Goal: Use online tool/utility: Use online tool/utility

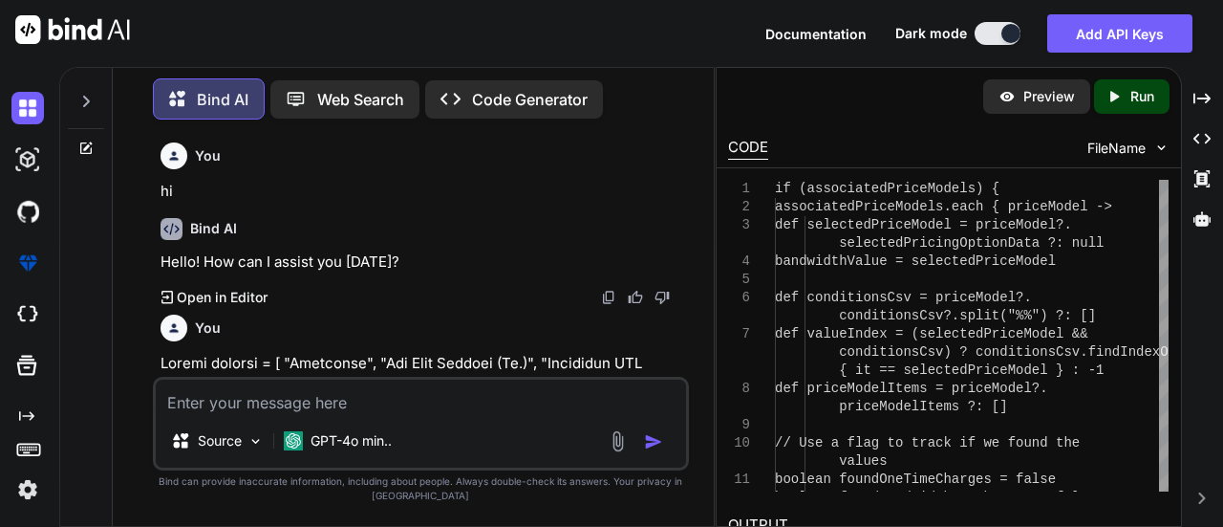
scroll to position [4816, 0]
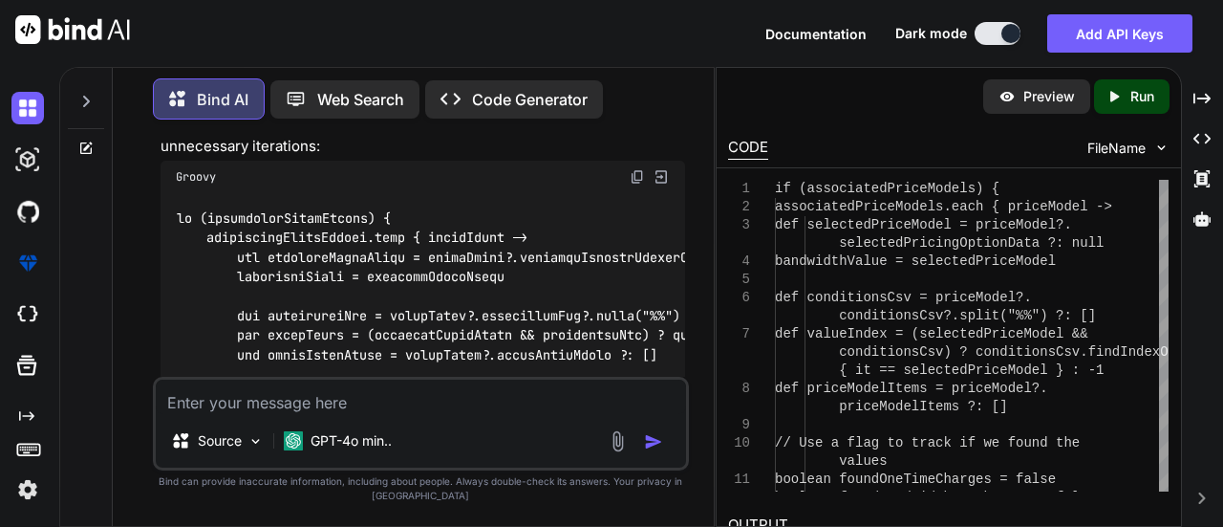
click at [310, 397] on textarea at bounding box center [421, 396] width 531 height 34
paste textarea "keys.each { header -> String value = header == "Product" ? "ILL" : jsonPricingD…"
type textarea "x"
type textarea "keys.each { header -> String value = header == "Product" ? "ILL" : jsonPricingD…"
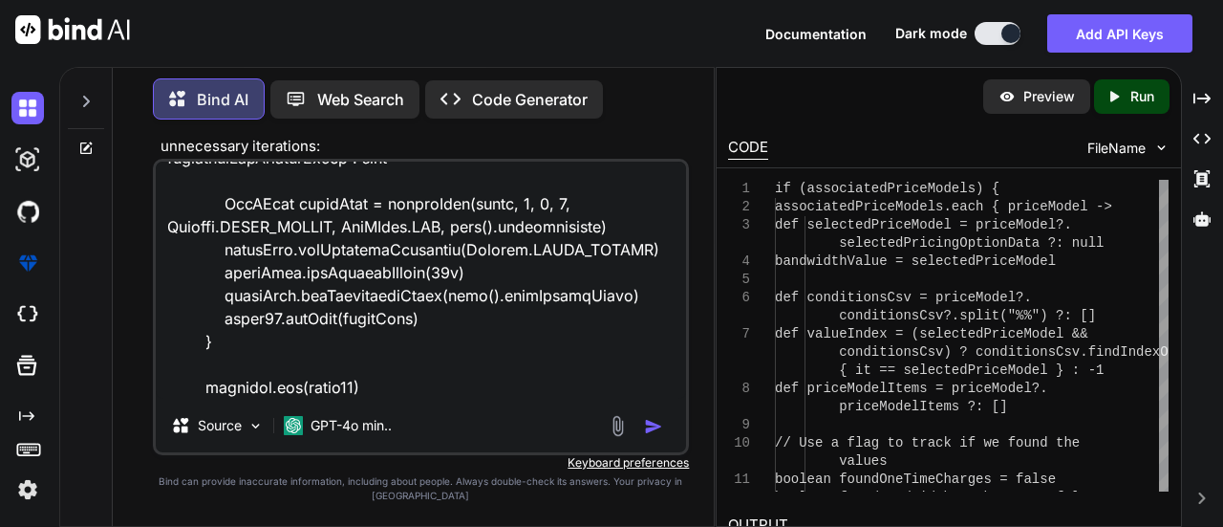
type textarea "x"
type textarea "keys.each { header -> String value = header == "Product" ? "ILL" : jsonPricingD…"
type textarea "x"
type textarea "keys.each { header -> String value = header == "Product" ? "ILL" : jsonPricingD…"
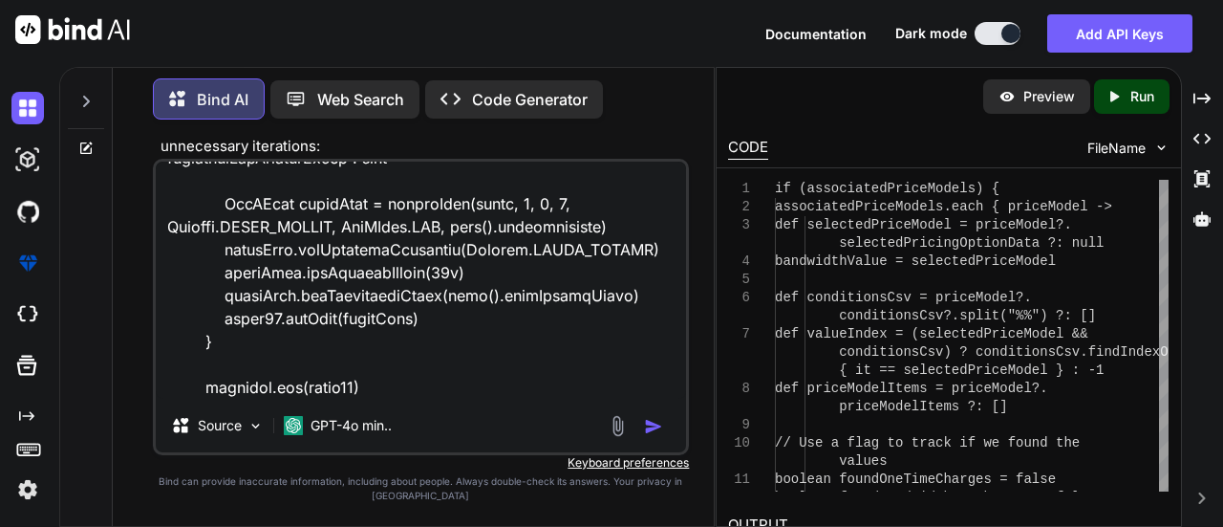
type textarea "x"
type textarea "keys.each { header -> String value = header == "Product" ? "ILL" : jsonPricingD…"
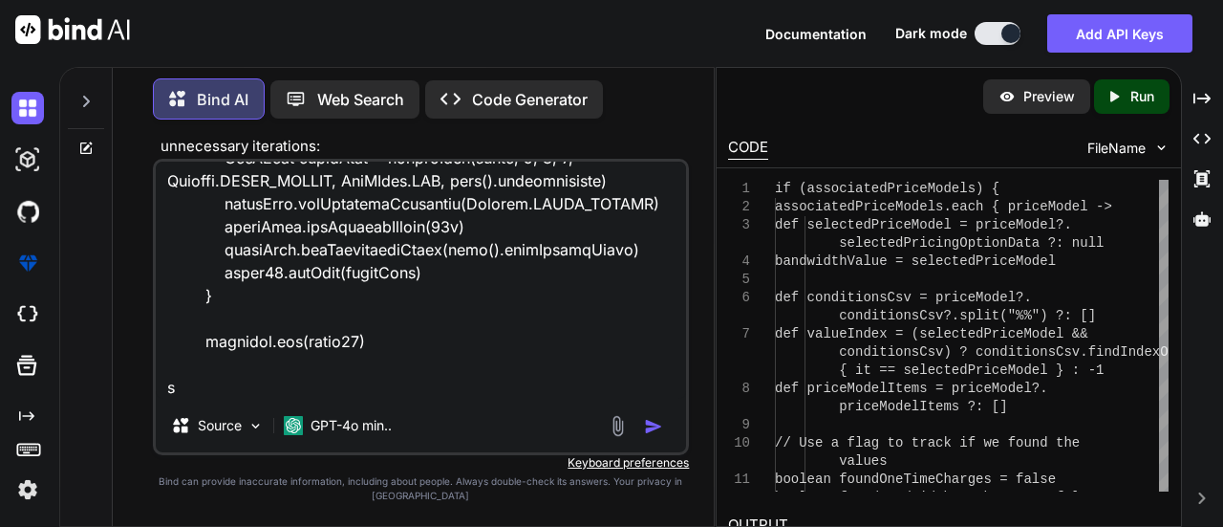
type textarea "x"
type textarea "keys.each { header -> String value = header == "Product" ? "ILL" : jsonPricingD…"
type textarea "x"
type textarea "keys.each { header -> String value = header == "Product" ? "ILL" : jsonPricingD…"
type textarea "x"
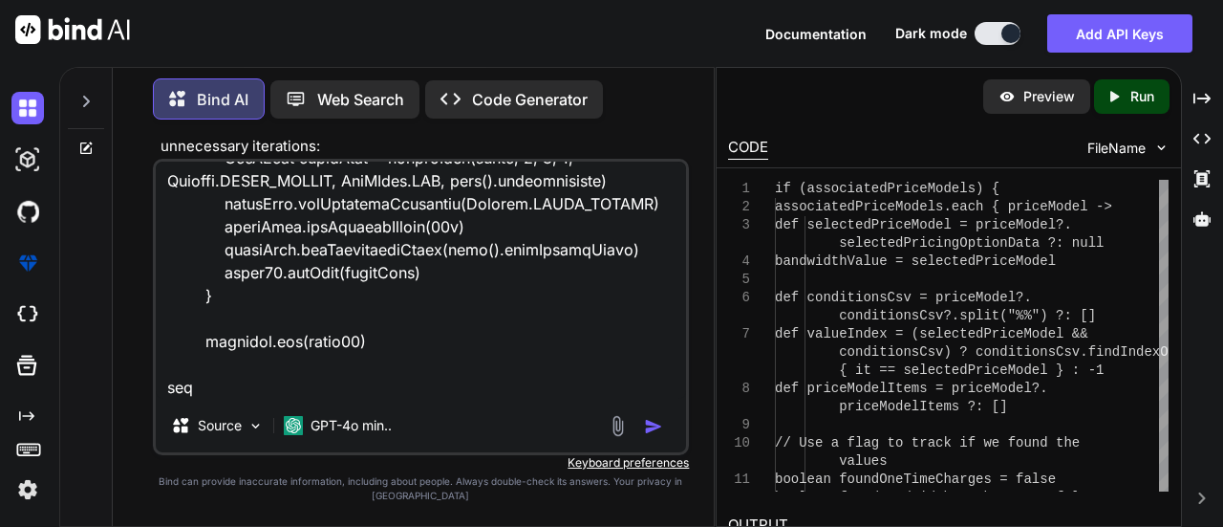
type textarea "keys.each { header -> String value = header == "Product" ? "ILL" : jsonPricingD…"
type textarea "x"
type textarea "keys.each { header -> String value = header == "Product" ? "ILL" : jsonPricingD…"
type textarea "x"
type textarea "keys.each { header -> String value = header == "Product" ? "ILL" : jsonPricingD…"
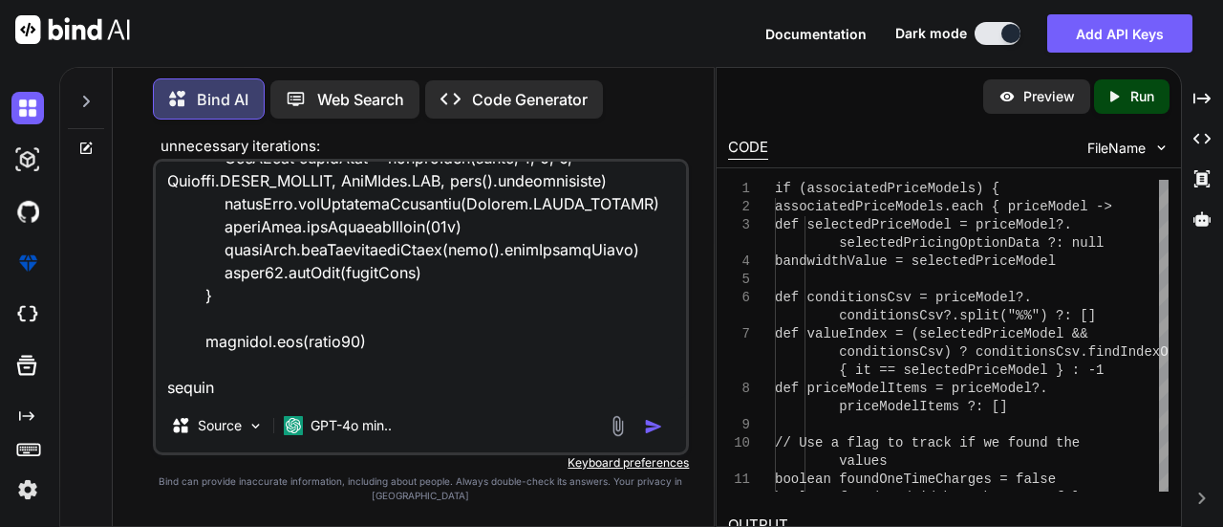
type textarea "x"
type textarea "keys.each { header -> String value = header == "Product" ? "ILL" : jsonPricingD…"
type textarea "x"
type textarea "keys.each { header -> String value = header == "Product" ? "ILL" : jsonPricingD…"
type textarea "x"
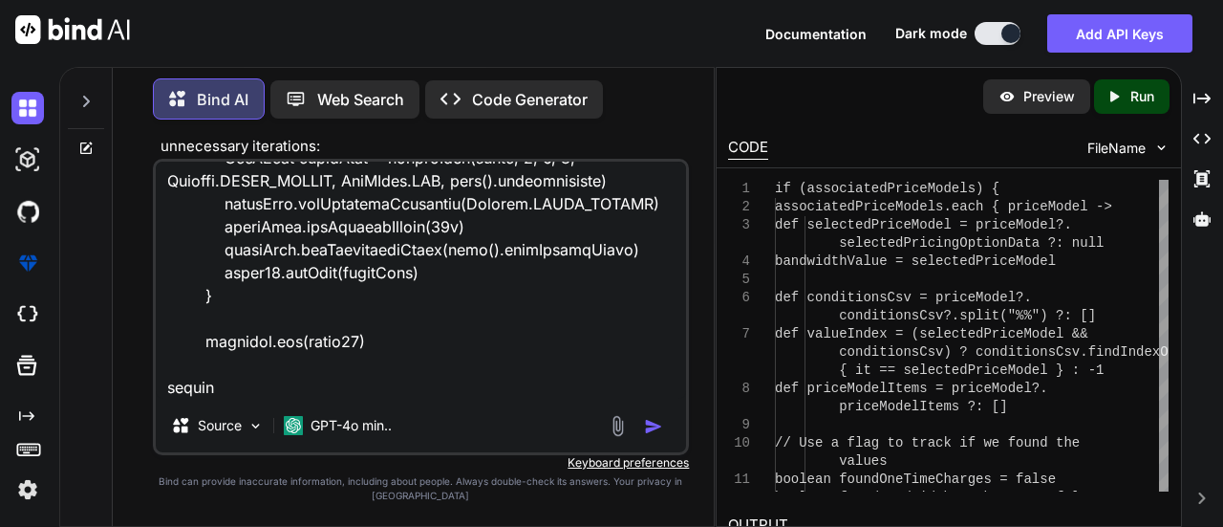
type textarea "keys.each { header -> String value = header == "Product" ? "ILL" : jsonPricingD…"
type textarea "x"
type textarea "keys.each { header -> String value = header == "Product" ? "ILL" : jsonPricingD…"
type textarea "x"
type textarea "keys.each { header -> String value = header == "Product" ? "ILL" : jsonPricingD…"
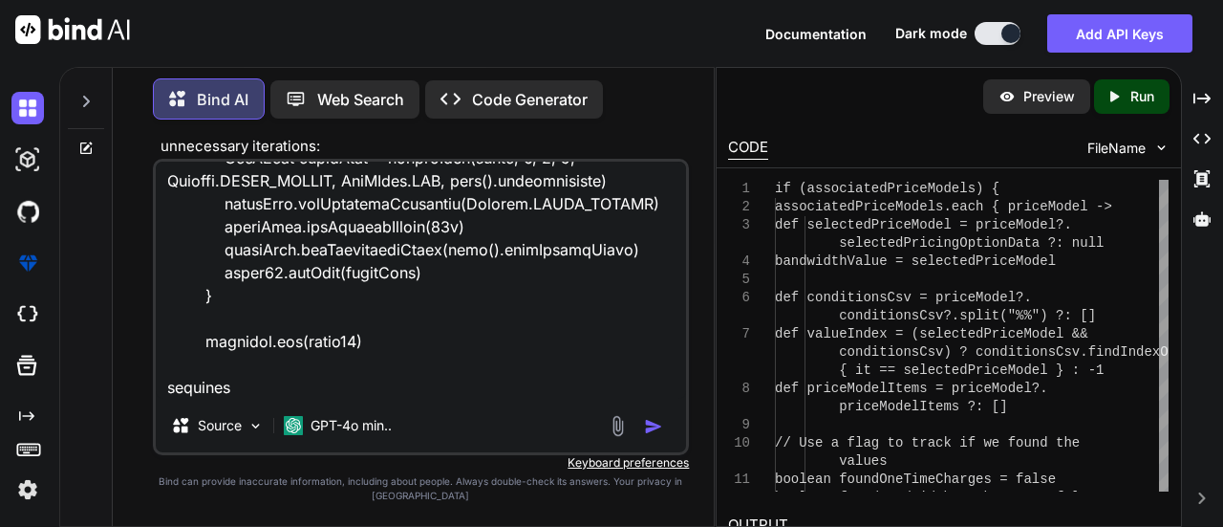
type textarea "x"
type textarea "keys.each { header -> String value = header == "Product" ? "ILL" : jsonPricingD…"
type textarea "x"
type textarea "keys.each { header -> String value = header == "Product" ? "ILL" : jsonPricingD…"
type textarea "x"
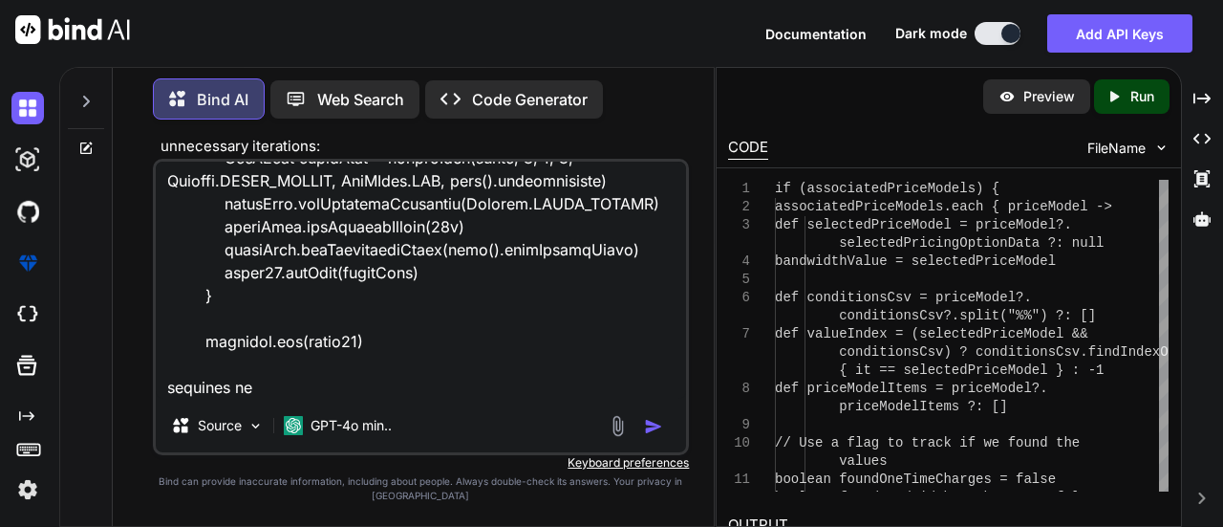
type textarea "keys.each { header -> String value = header == "Product" ? "ILL" : jsonPricingD…"
type textarea "x"
type textarea "keys.each { header -> String value = header == "Product" ? "ILL" : jsonPricingD…"
type textarea "x"
type textarea "keys.each { header -> String value = header == "Product" ? "ILL" : jsonPricingD…"
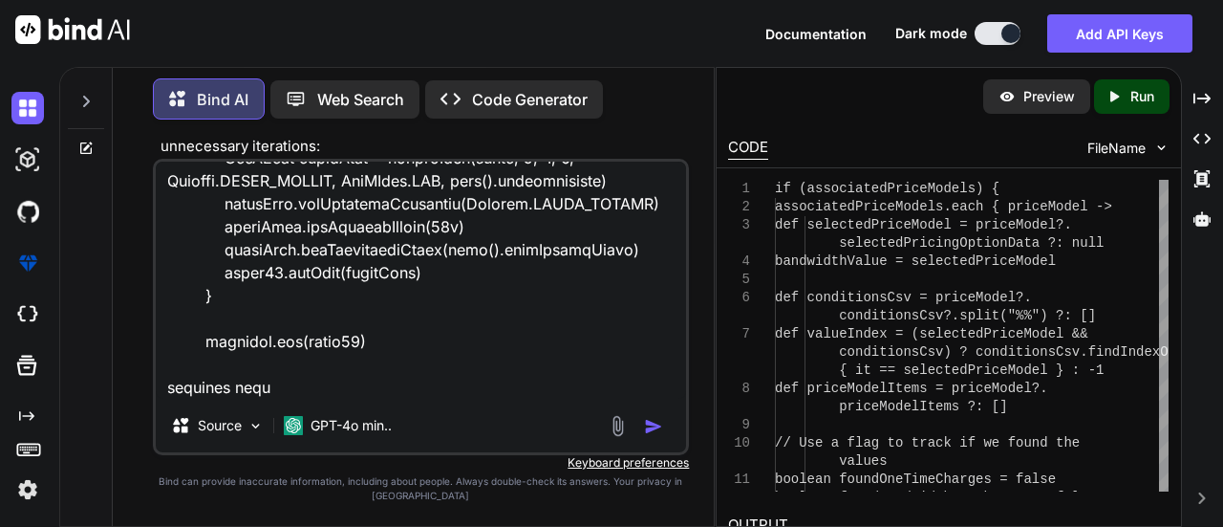
type textarea "x"
type textarea "keys.each { header -> String value = header == "Product" ? "ILL" : jsonPricingD…"
type textarea "x"
type textarea "keys.each { header -> String value = header == "Product" ? "ILL" : jsonPricingD…"
type textarea "x"
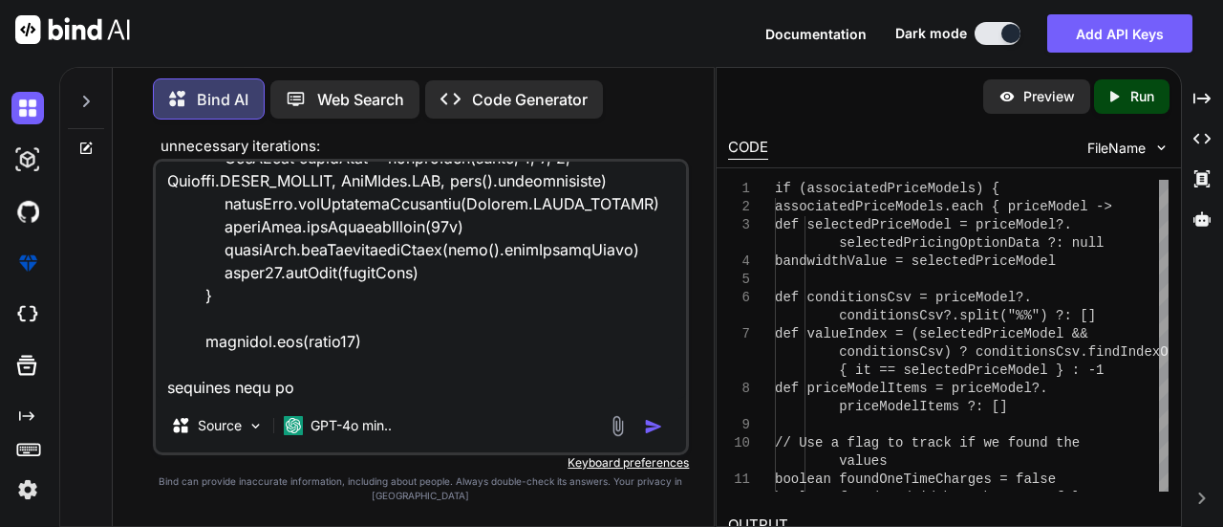
type textarea "keys.each { header -> String value = header == "Product" ? "ILL" : jsonPricingD…"
type textarea "x"
type textarea "keys.each { header -> String value = header == "Product" ? "ILL" : jsonPricingD…"
type textarea "x"
type textarea "keys.each { header -> String value = header == "Product" ? "ILL" : jsonPricingD…"
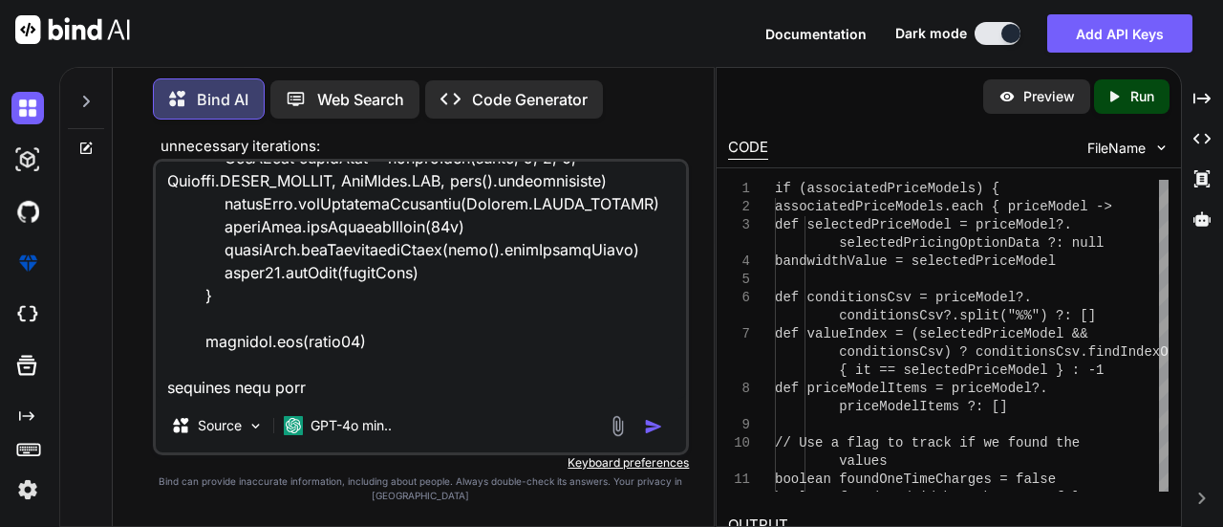
type textarea "x"
type textarea "keys.each { header -> String value = header == "Product" ? "ILL" : jsonPricingD…"
type textarea "x"
type textarea "keys.each { header -> String value = header == "Product" ? "ILL" : jsonPricingD…"
type textarea "x"
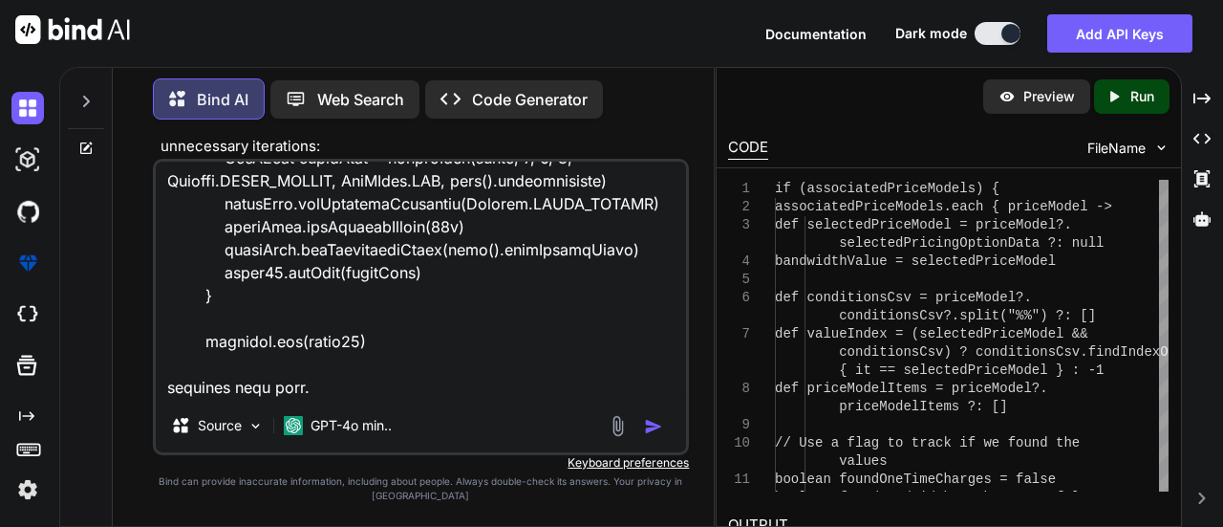
type textarea "keys.each { header -> String value = header == "Product" ? "ILL" : jsonPricingD…"
type textarea "x"
type textarea "keys.each { header -> String value = header == "Product" ? "ILL" : jsonPricingD…"
type textarea "x"
type textarea "keys.each { header -> String value = header == "Product" ? "ILL" : jsonPricingD…"
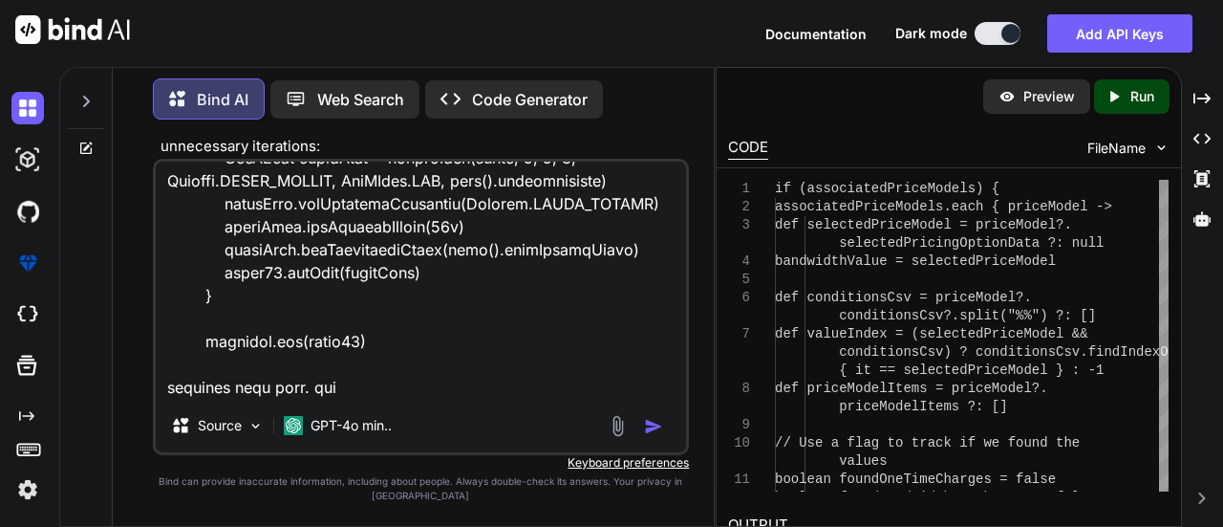
type textarea "x"
type textarea "keys.each { header -> String value = header == "Product" ? "ILL" : jsonPricingD…"
type textarea "x"
type textarea "keys.each { header -> String value = header == "Product" ? "ILL" : jsonPricingD…"
type textarea "x"
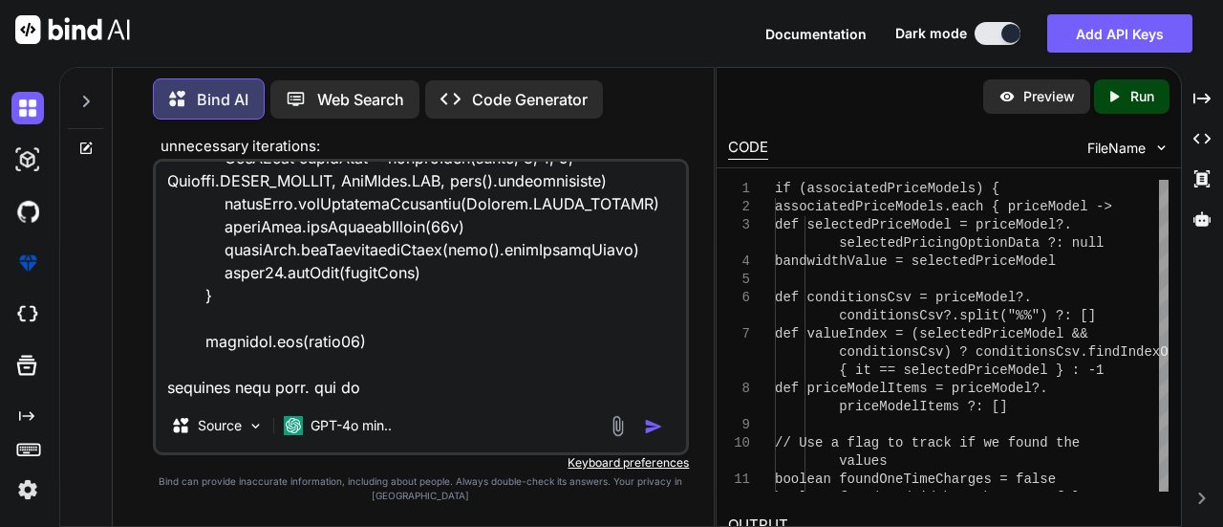
type textarea "keys.each { header -> String value = header == "Product" ? "ILL" : jsonPricingD…"
type textarea "x"
type textarea "keys.each { header -> String value = header == "Product" ? "ILL" : jsonPricingD…"
type textarea "x"
type textarea "keys.each { header -> String value = header == "Product" ? "ILL" : jsonPricingD…"
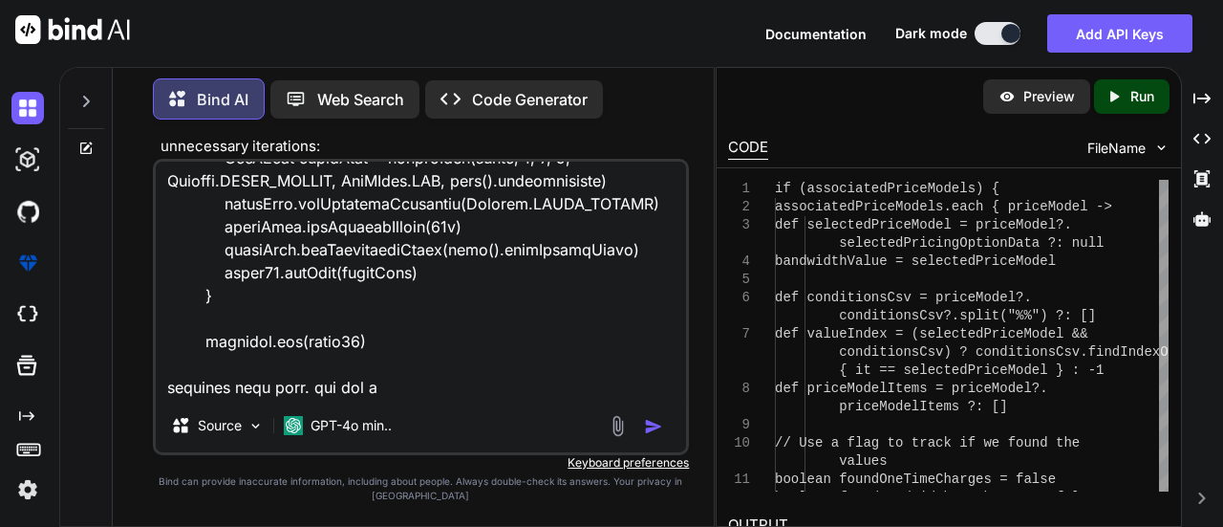
type textarea "x"
type textarea "keys.each { header -> String value = header == "Product" ? "ILL" : jsonPricingD…"
type textarea "x"
type textarea "keys.each { header -> String value = header == "Product" ? "ILL" : jsonPricingD…"
type textarea "x"
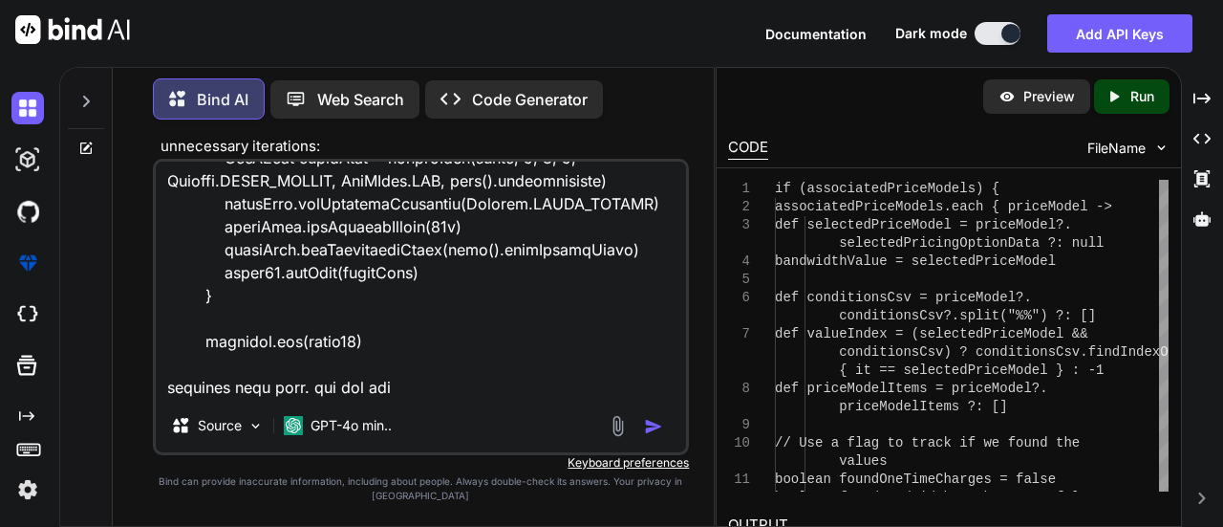
type textarea "keys.each { header -> String value = header == "Product" ? "ILL" : jsonPricingD…"
type textarea "x"
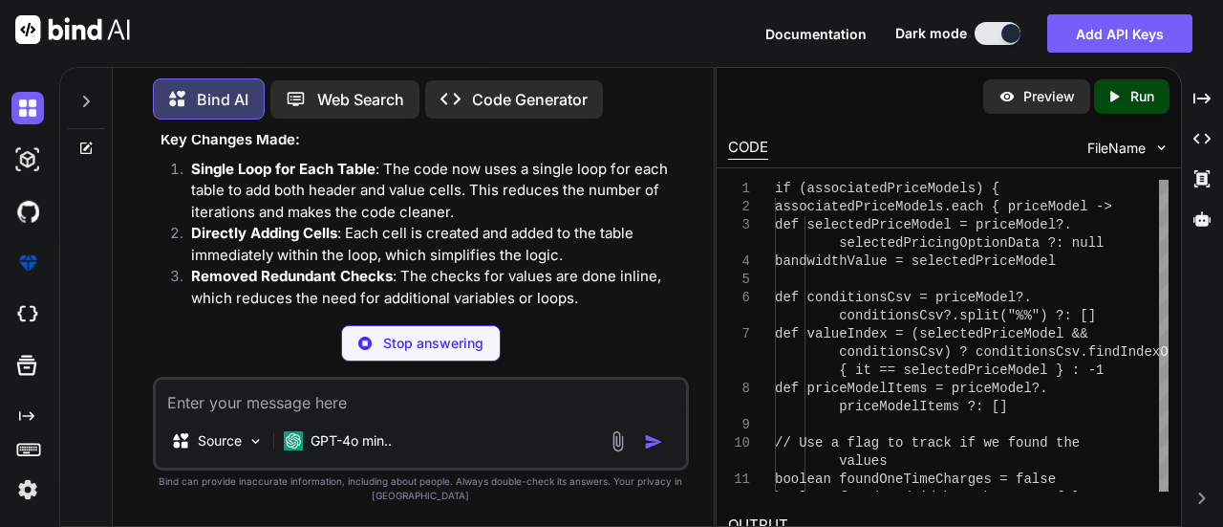
scroll to position [8020, 0]
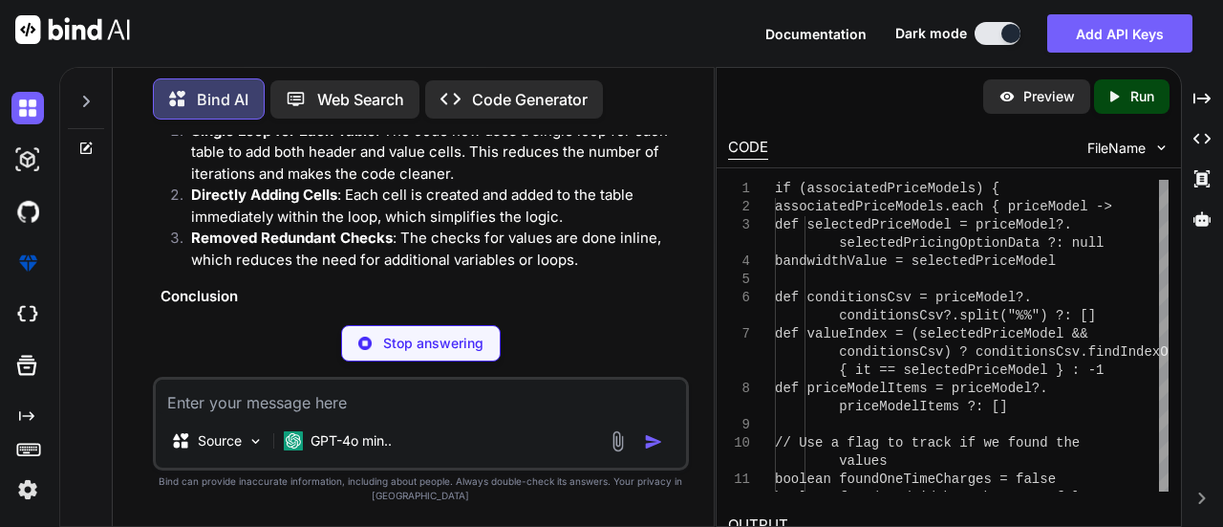
type textarea "x"
type textarea "valueCell.setVerticalAlignment(Element.ALIGN_MIDDLE) valueCell.setMinimumHeight…"
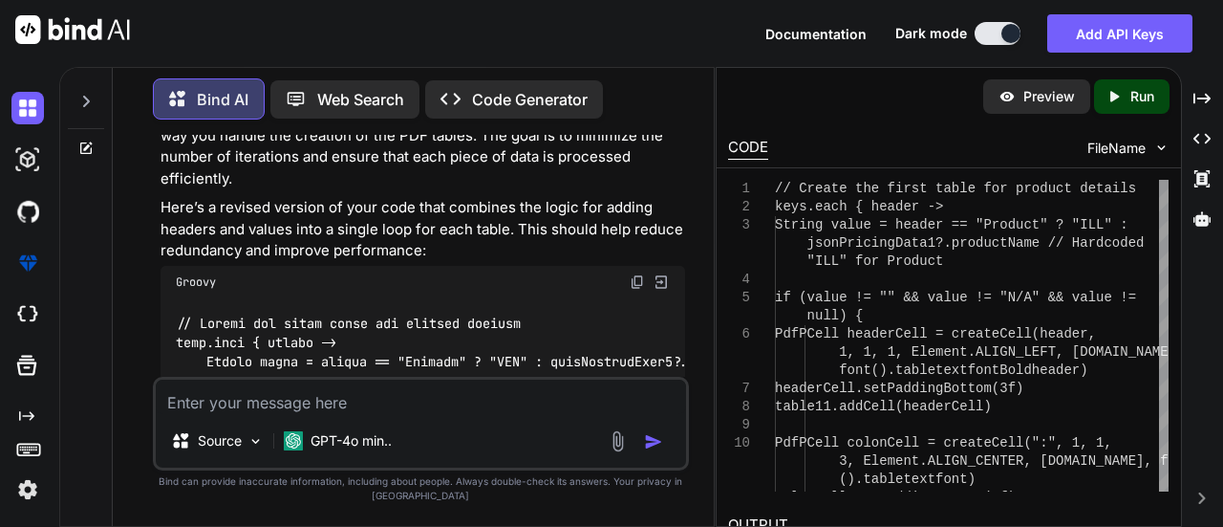
scroll to position [6841, 0]
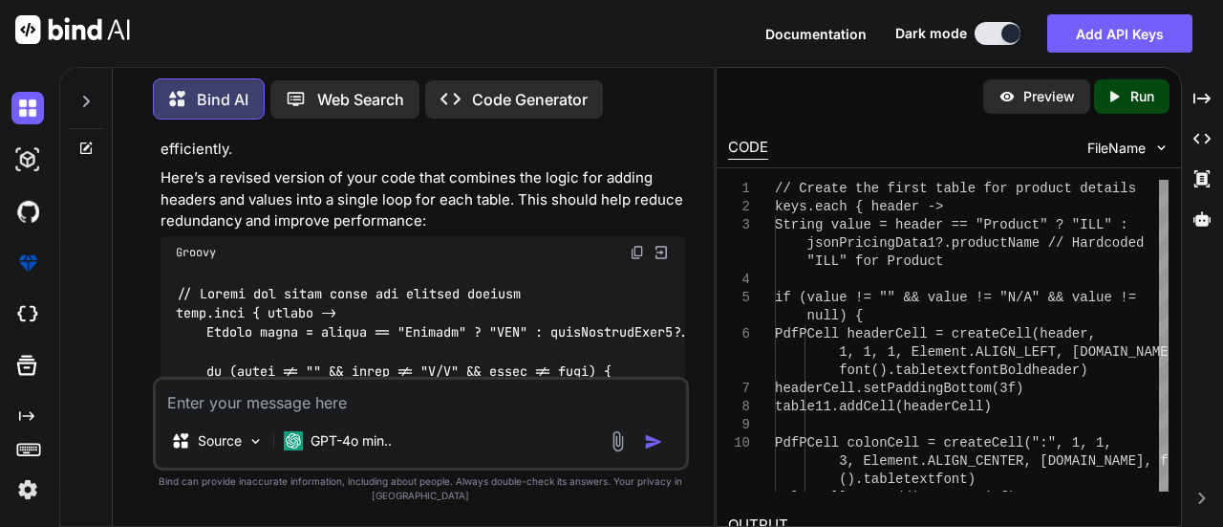
click at [633, 250] on img at bounding box center [637, 252] width 15 height 15
click at [640, 246] on img at bounding box center [637, 252] width 15 height 15
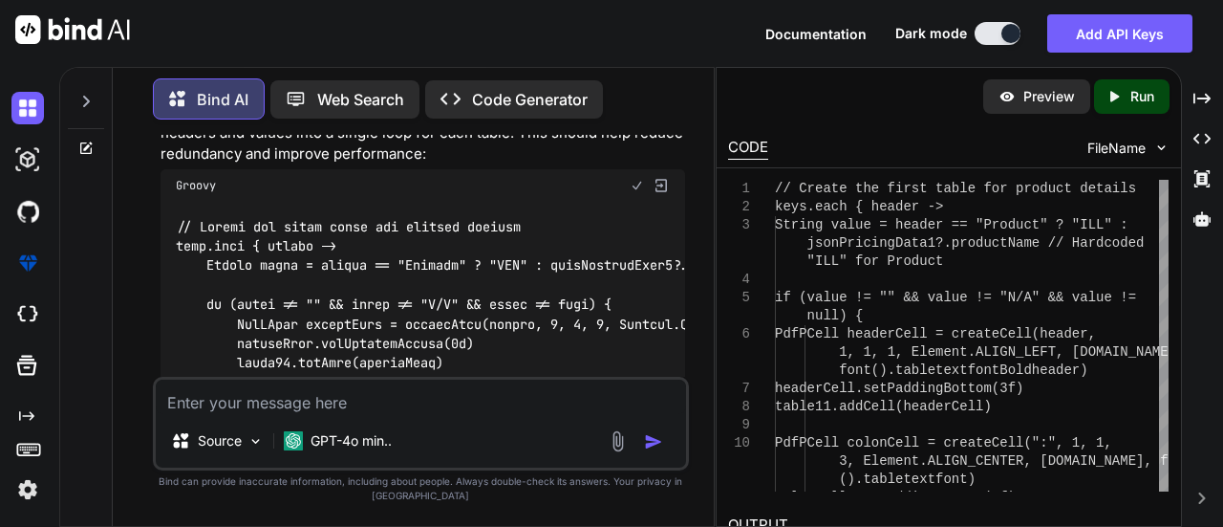
scroll to position [6937, 0]
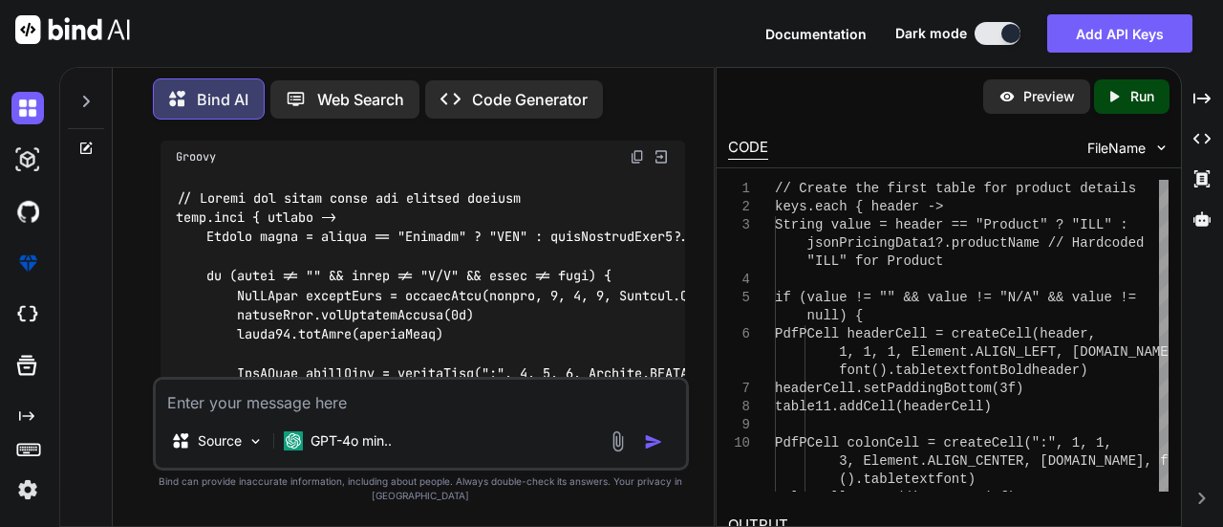
click at [383, 400] on textarea at bounding box center [421, 396] width 531 height 34
paste textarea "keys.each { header -> String value = header == "Product" ? "ILL" : jsonPricingD…"
type textarea "x"
type textarea "keys.each { header -> String value = header == "Product" ? "ILL" : jsonPricingD…"
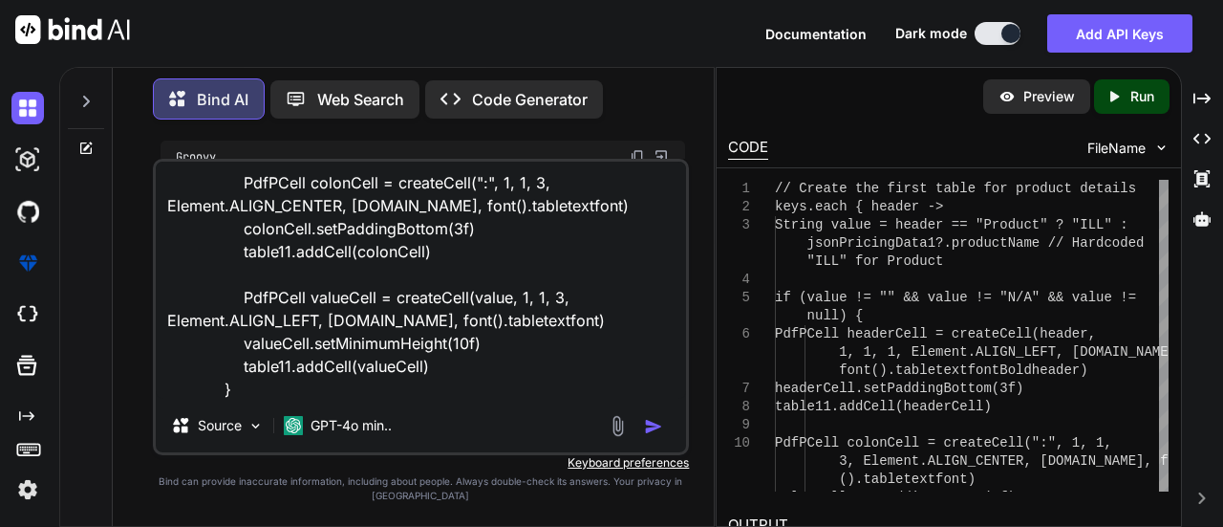
type textarea "x"
type textarea "keys.each { header -> String value = header == "Product" ? "ILL" : jsonPricingD…"
type textarea "x"
type textarea "keys.each { header -> String value = header == "Product" ? "ILL" : jsonPricingD…"
type textarea "x"
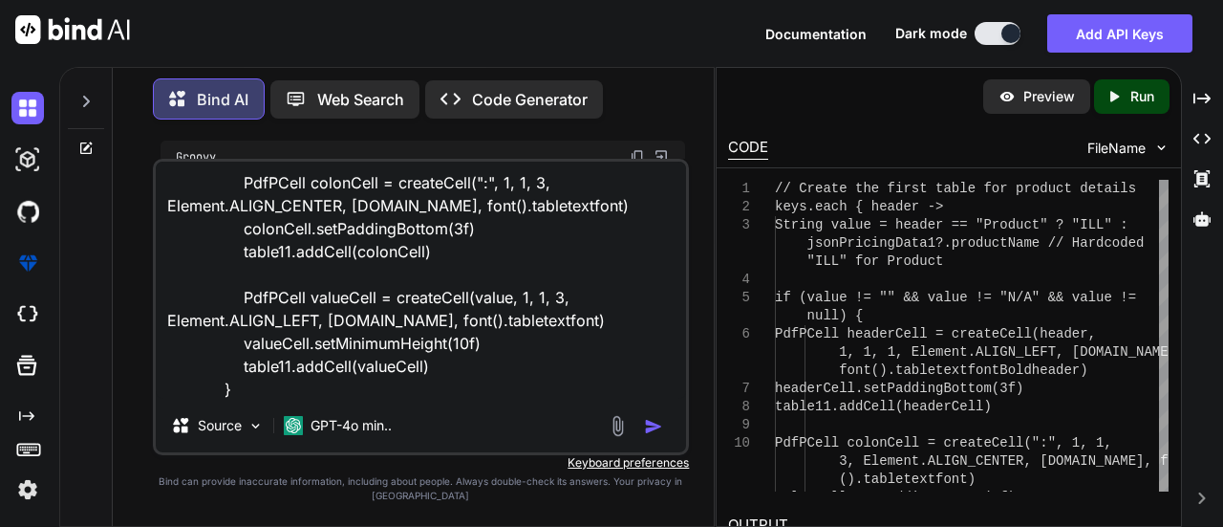
type textarea "keys.each { header -> String value = header == "Product" ? "ILL" : jsonPricingD…"
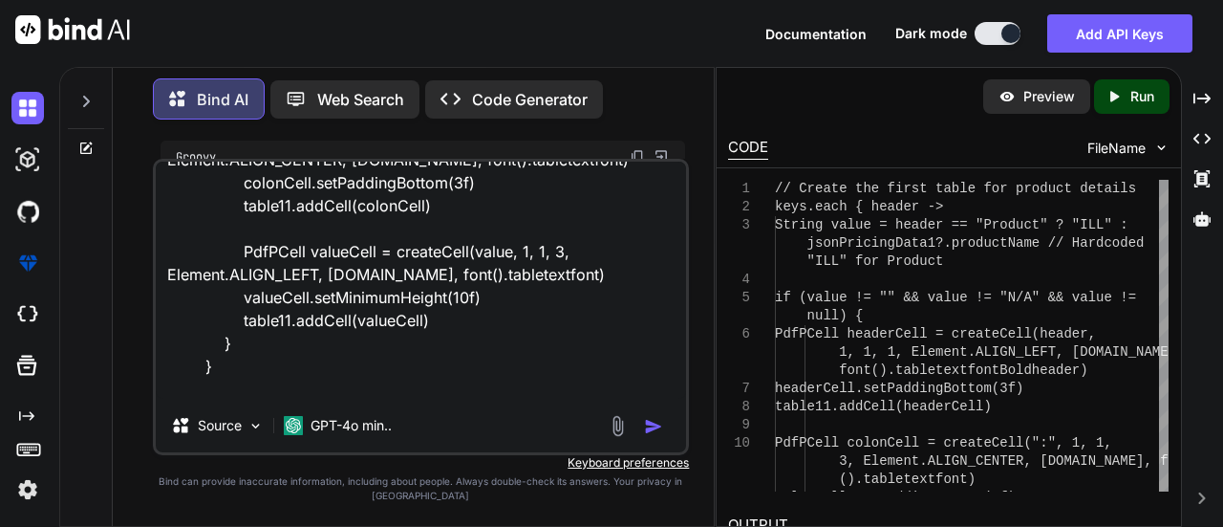
type textarea "x"
type textarea "keys.each { header -> String value = header == "Product" ? "ILL" : jsonPricingD…"
type textarea "x"
type textarea "keys.each { header -> String value = header == "Product" ? "ILL" : jsonPricingD…"
type textarea "x"
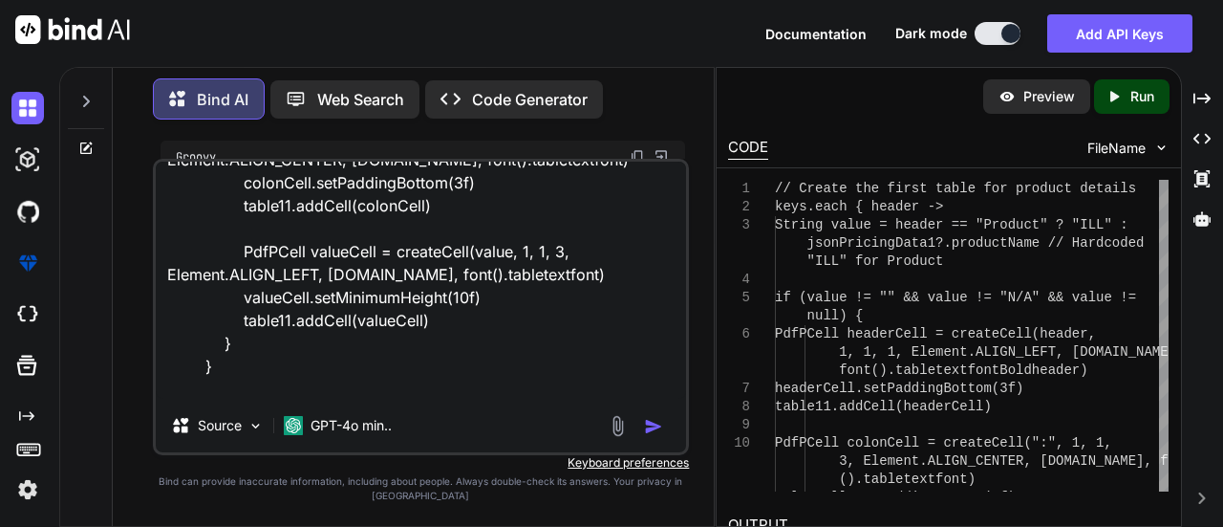
type textarea "keys.each { header -> String value = header == "Product" ? "ILL" : jsonPricingD…"
type textarea "x"
type textarea "keys.each { header -> String value = header == "Product" ? "ILL" : jsonPricingD…"
paste textarea "Product"
type textarea "x"
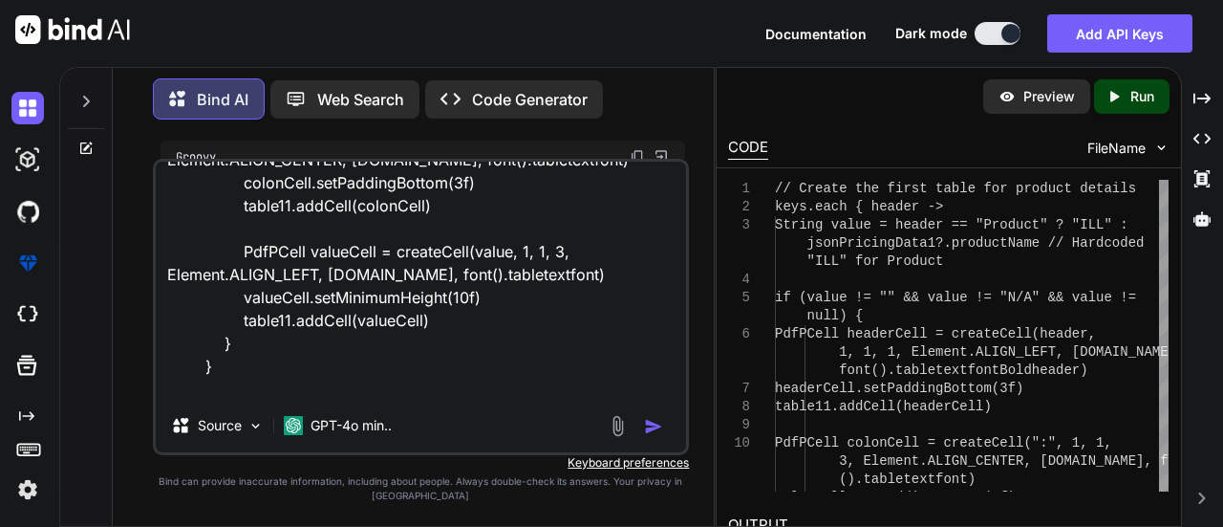
type textarea "keys.each { header -> String value = header == "Product" ? "ILL" : jsonPricingD…"
type textarea "x"
type textarea "keys.each { header -> String value = header == "Product" ? "ILL" : jsonPricingD…"
type textarea "x"
type textarea "keys.each { header -> String value = header == "Product" ? "ILL" : jsonPricingD…"
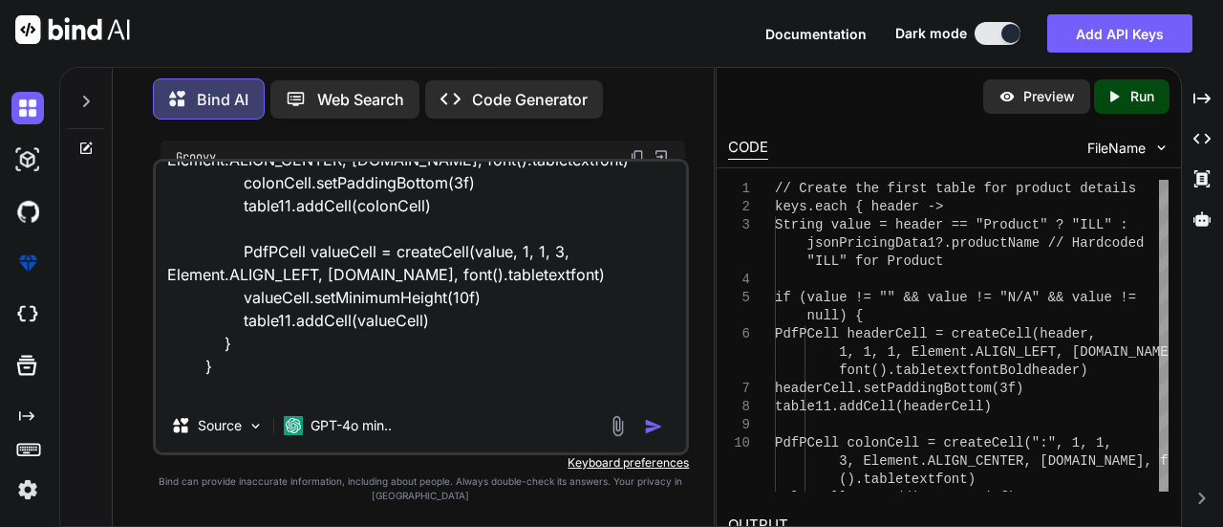
type textarea "x"
type textarea "keys.each { header -> String value = header == "Product" ? "ILL" : jsonPricingD…"
type textarea "x"
type textarea "keys.each { header -> String value = header == "Product" ? "ILL" : jsonPricingD…"
type textarea "x"
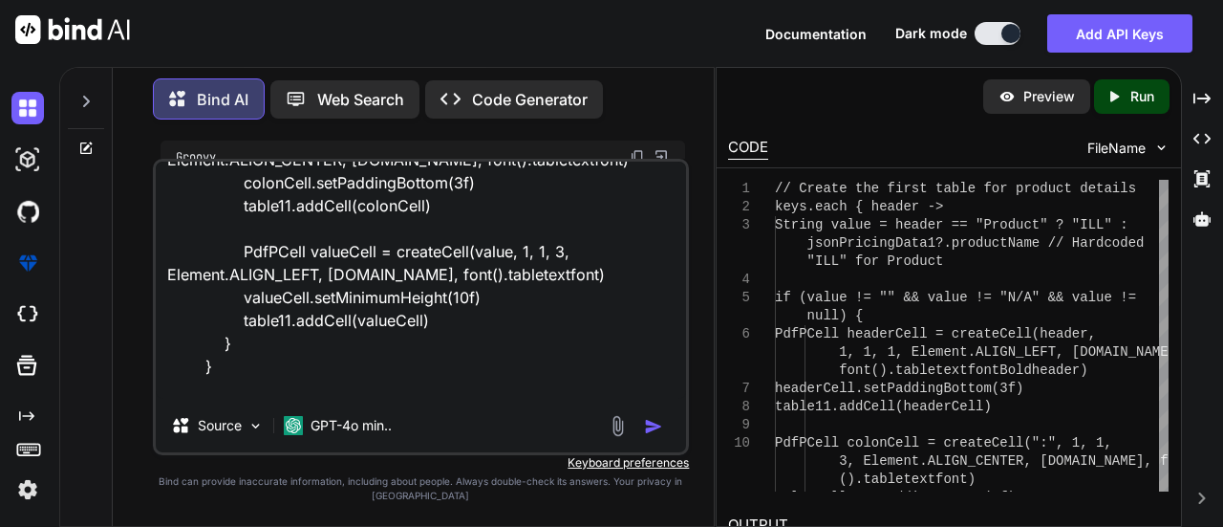
type textarea "keys.each { header -> String value = header == "Product" ? "ILL" : jsonPricingD…"
type textarea "x"
type textarea "keys.each { header -> String value = header == "Product" ? "ILL" : jsonPricingD…"
type textarea "x"
type textarea "keys.each { header -> String value = header == "Product" ? "ILL" : jsonPricingD…"
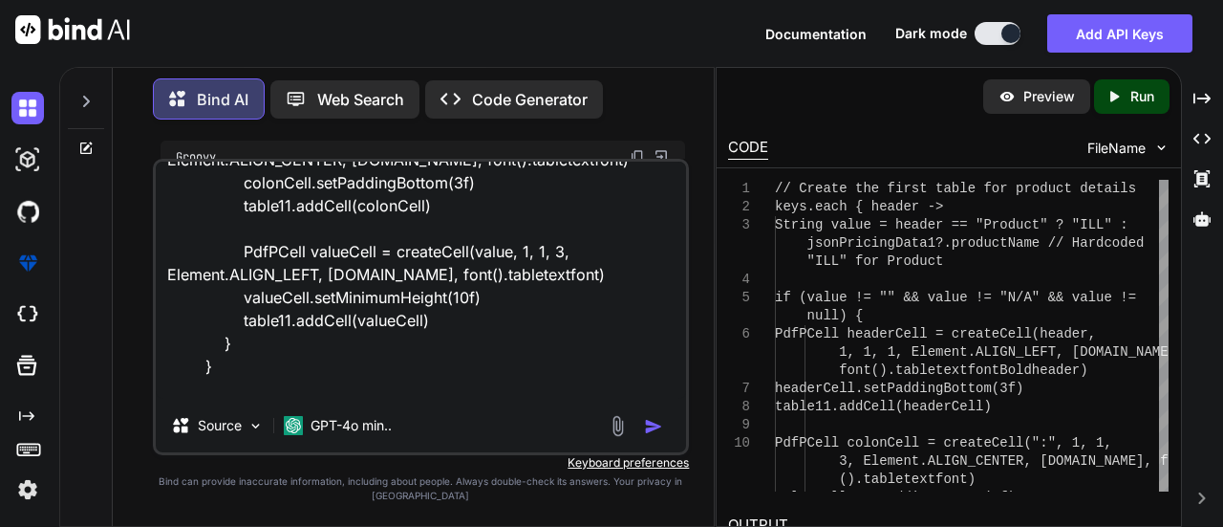
type textarea "x"
type textarea "keys.each { header -> String value = header == "Product" ? "ILL" : jsonPricingD…"
type textarea "x"
type textarea "keys.each { header -> String value = header == "Product" ? "ILL" : jsonPricingD…"
type textarea "x"
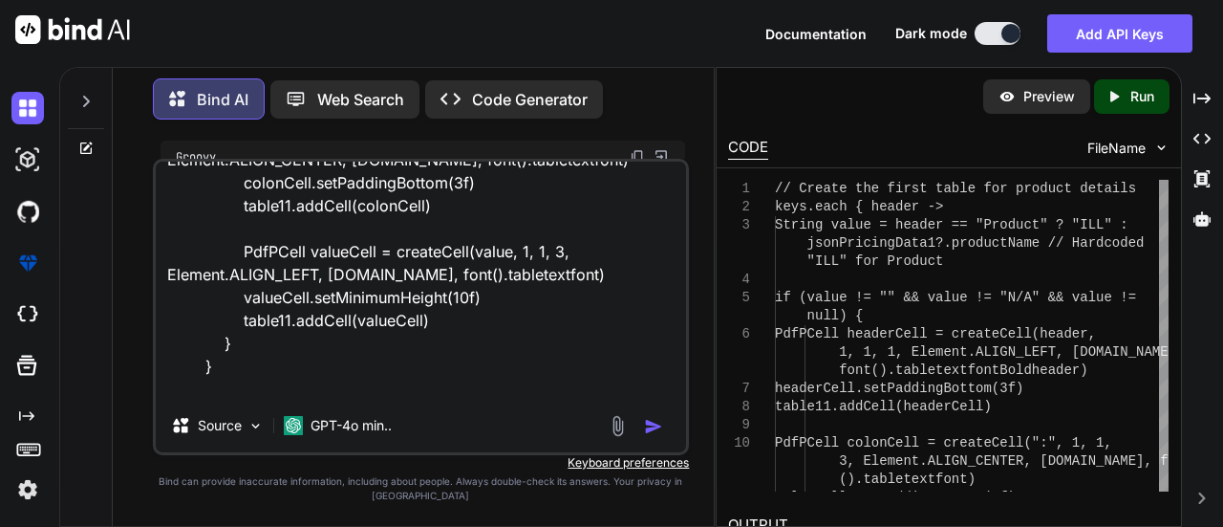
type textarea "keys.each { header -> String value = header == "Product" ? "ILL" : jsonPricingD…"
type textarea "x"
type textarea "keys.each { header -> String value = header == "Product" ? "ILL" : jsonPricingD…"
type textarea "x"
type textarea "keys.each { header -> String value = header == "Product" ? "ILL" : jsonPricingD…"
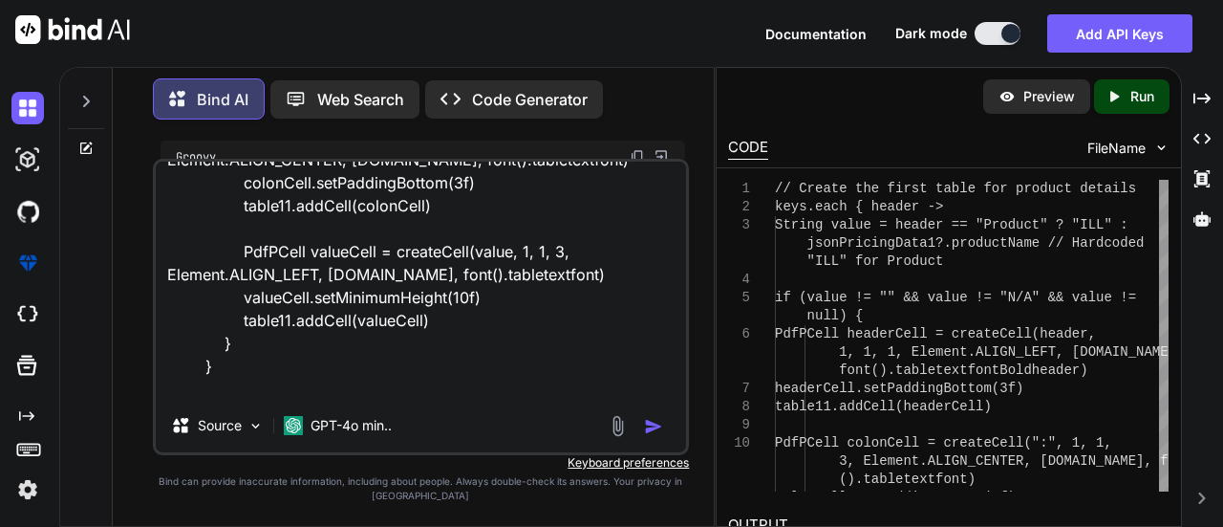
type textarea "x"
type textarea "keys.each { header -> String value = header == "Product" ? "ILL" : jsonPricingD…"
type textarea "x"
type textarea "keys.each { header -> String value = header == "Product" ? "ILL" : jsonPricingD…"
type textarea "x"
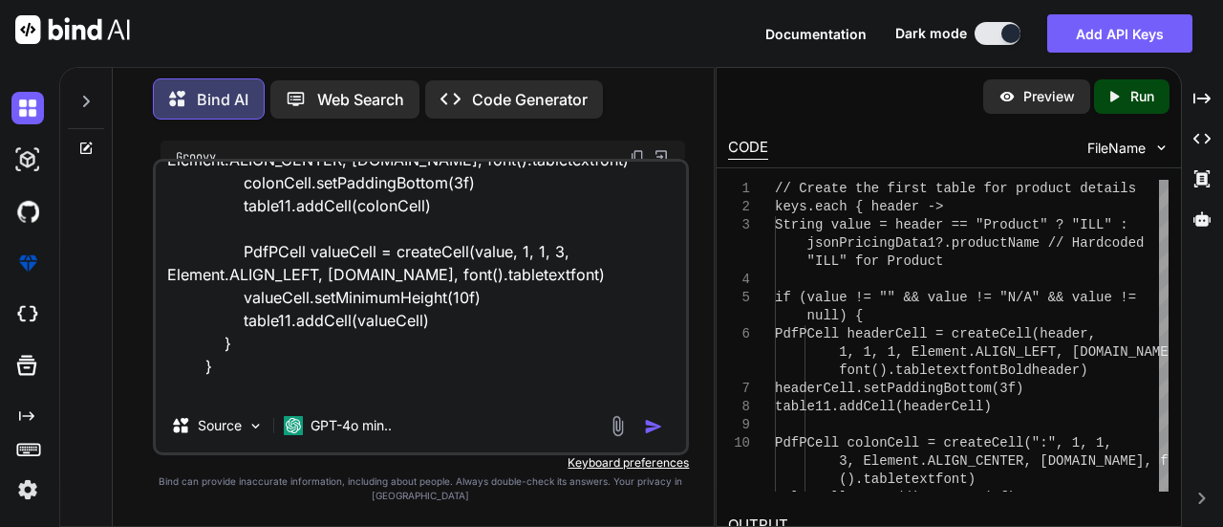
type textarea "keys.each { header -> String value = header == "Product" ? "ILL" : jsonPricingD…"
type textarea "x"
type textarea "keys.each { header -> String value = header == "Product" ? "ILL" : jsonPricingD…"
type textarea "x"
type textarea "keys.each { header -> String value = header == "Product" ? "ILL" : jsonPricingD…"
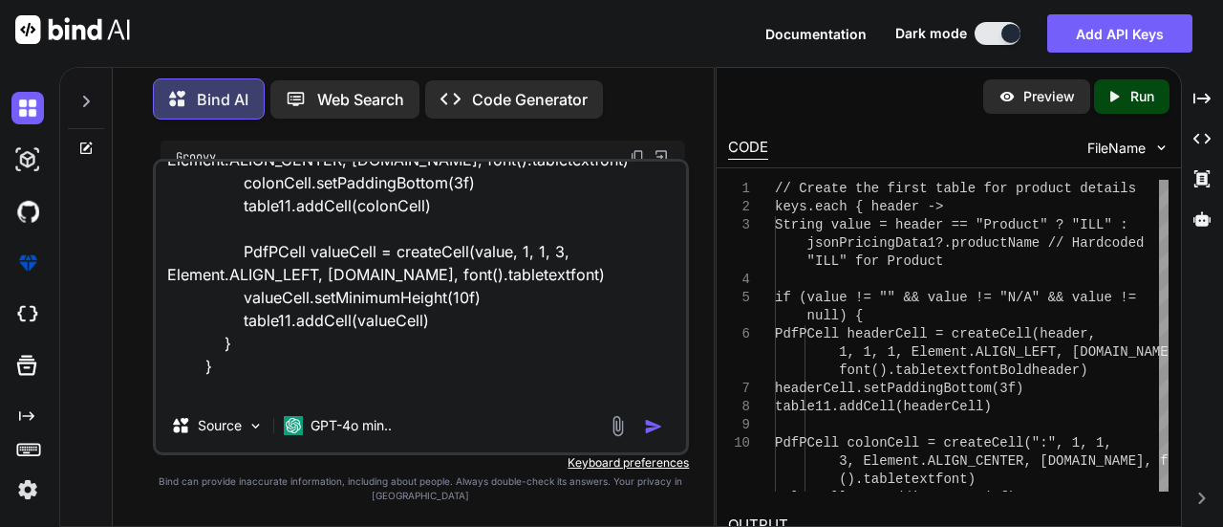
type textarea "x"
type textarea "keys.each { header -> String value = header == "Product" ? "ILL" : jsonPricingD…"
type textarea "x"
type textarea "keys.each { header -> String value = header == "Product" ? "ILL" : jsonPricingD…"
type textarea "x"
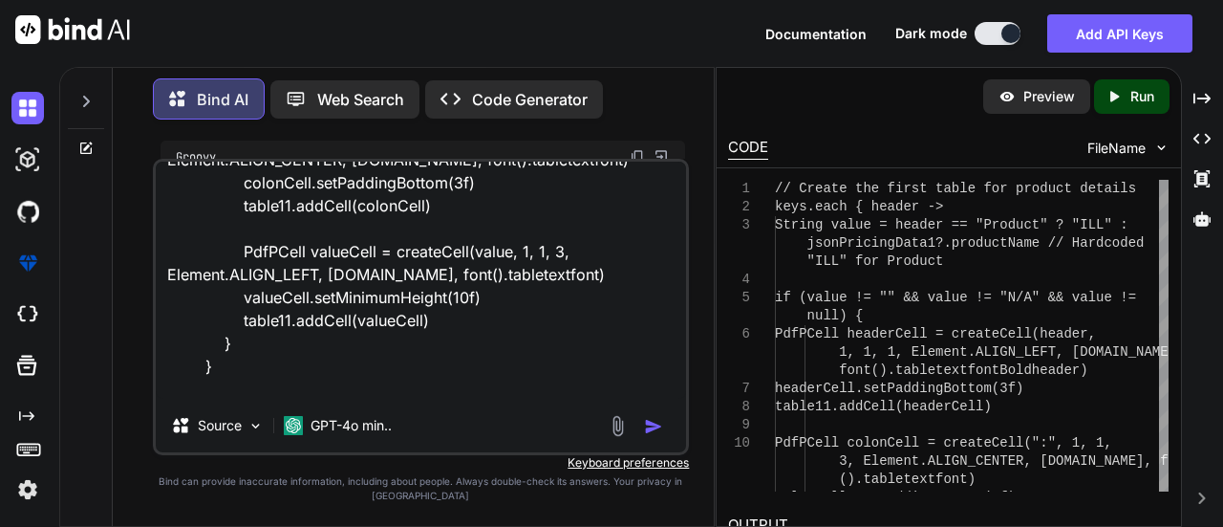
type textarea "keys.each { header -> String value = header == "Product" ? "ILL" : jsonPricingD…"
type textarea "x"
type textarea "keys.each { header -> String value = header == "Product" ? "ILL" : jsonPricingD…"
type textarea "x"
type textarea "keys.each { header -> String value = header == "Product" ? "ILL" : jsonPricingD…"
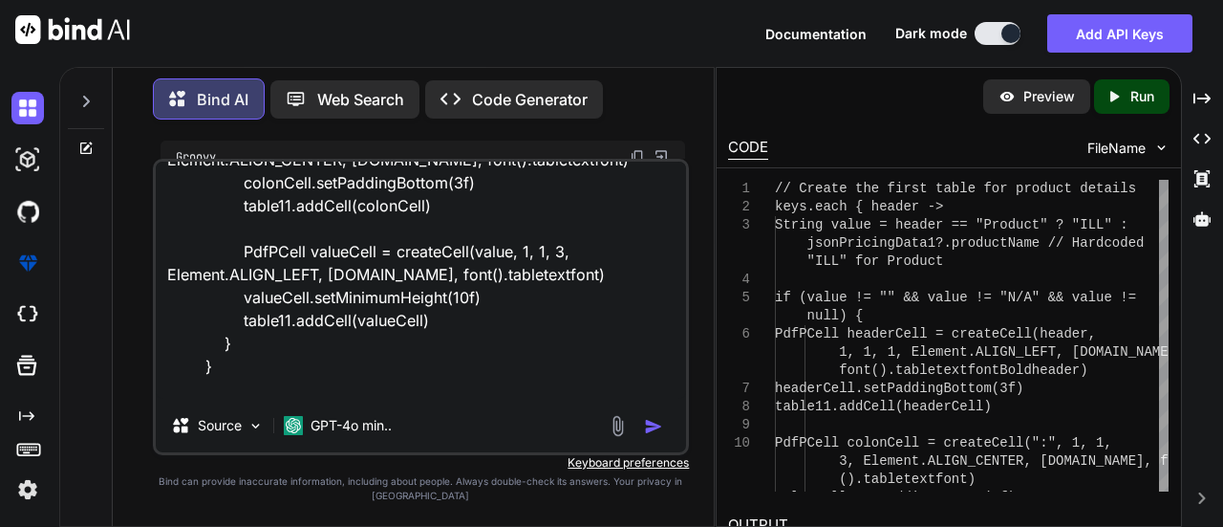
type textarea "x"
type textarea "keys.each { header -> String value = header == "Product" ? "ILL" : jsonPricingD…"
type textarea "x"
type textarea "keys.each { header -> String value = header == "Product" ? "ILL" : jsonPricingD…"
type textarea "x"
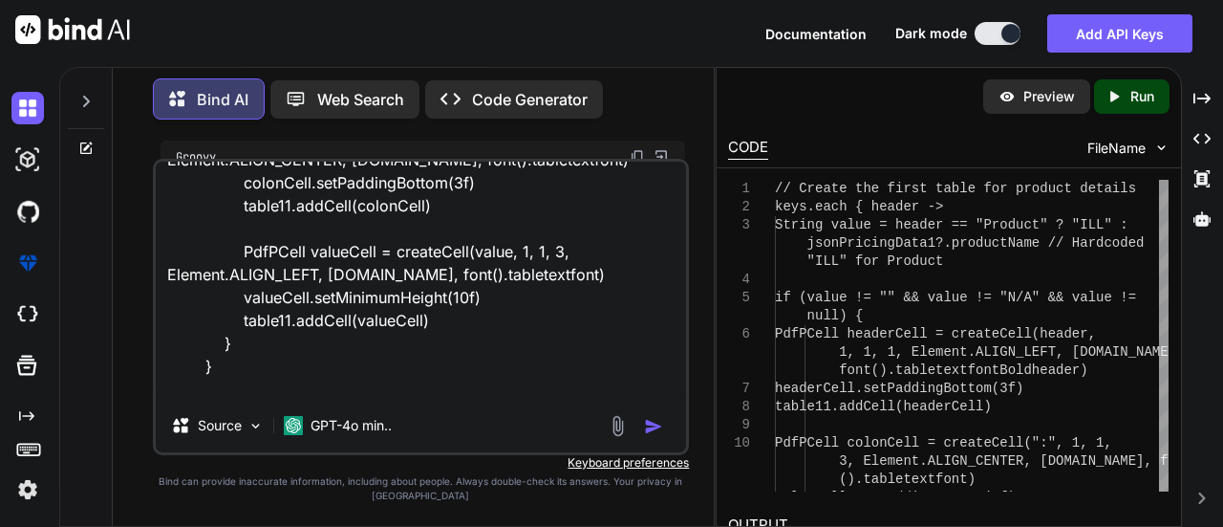
type textarea "keys.each { header -> String value = header == "Product" ? "ILL" : jsonPricingD…"
type textarea "x"
type textarea "keys.each { header -> String value = header == "Product" ? "ILL" : jsonPricingD…"
type textarea "x"
type textarea "keys.each { header -> String value = header == "Product" ? "ILL" : jsonPricingD…"
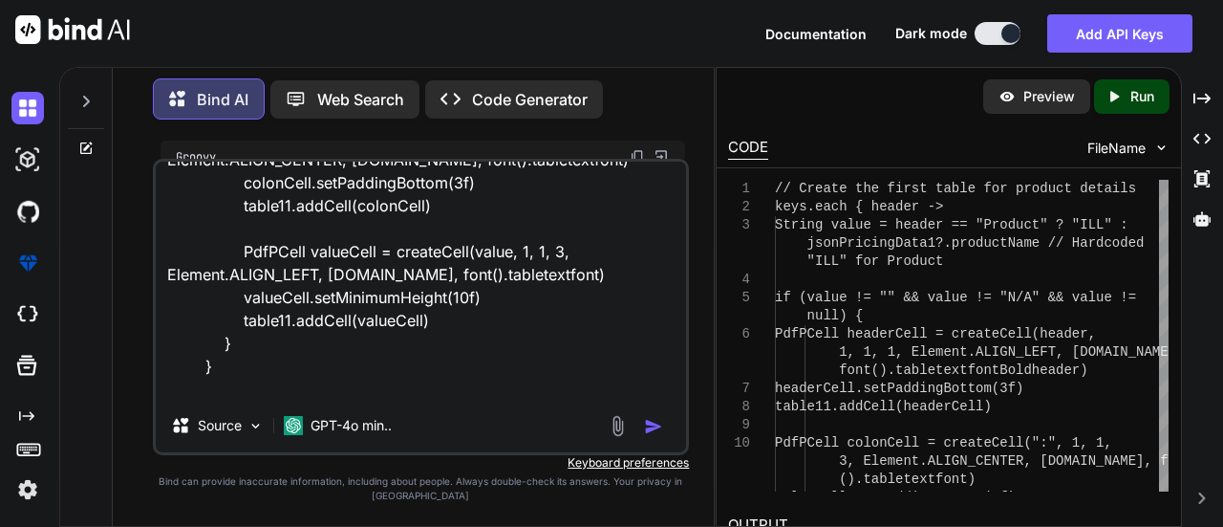
type textarea "x"
type textarea "keys.each { header -> String value = header == "Product" ? "ILL" : jsonPricingD…"
type textarea "x"
type textarea "keys.each { header -> String value = header == "Product" ? "ILL" : jsonPricingD…"
type textarea "x"
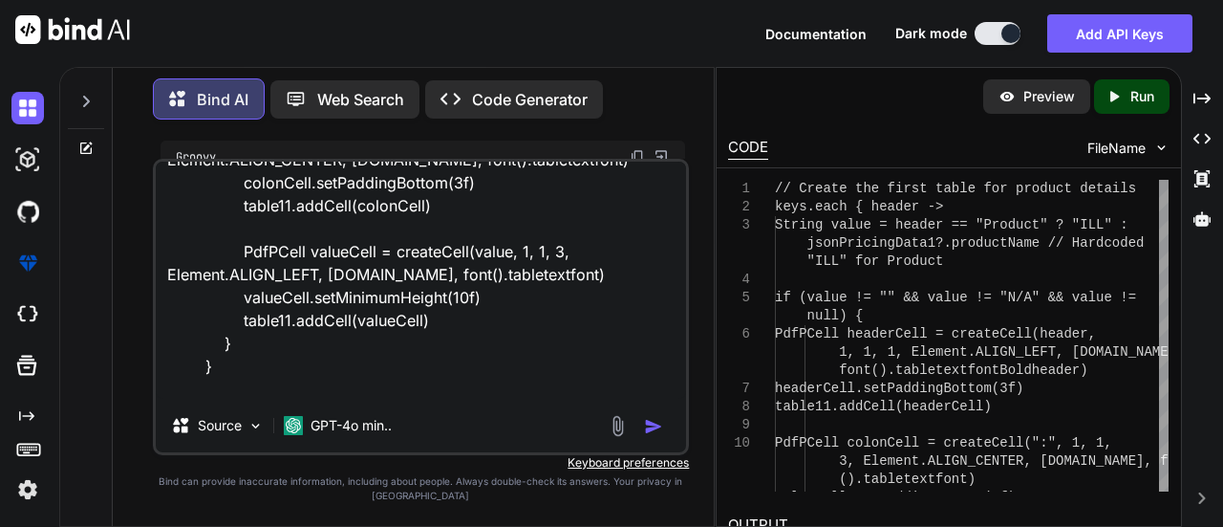
type textarea "keys.each { header -> String value = header == "Product" ? "ILL" : jsonPricingD…"
type textarea "x"
type textarea "keys.each { header -> String value = header == "Product" ? "ILL" : jsonPricingD…"
type textarea "x"
type textarea "keys.each { header -> String value = header == "Product" ? "ILL" : jsonPricingD…"
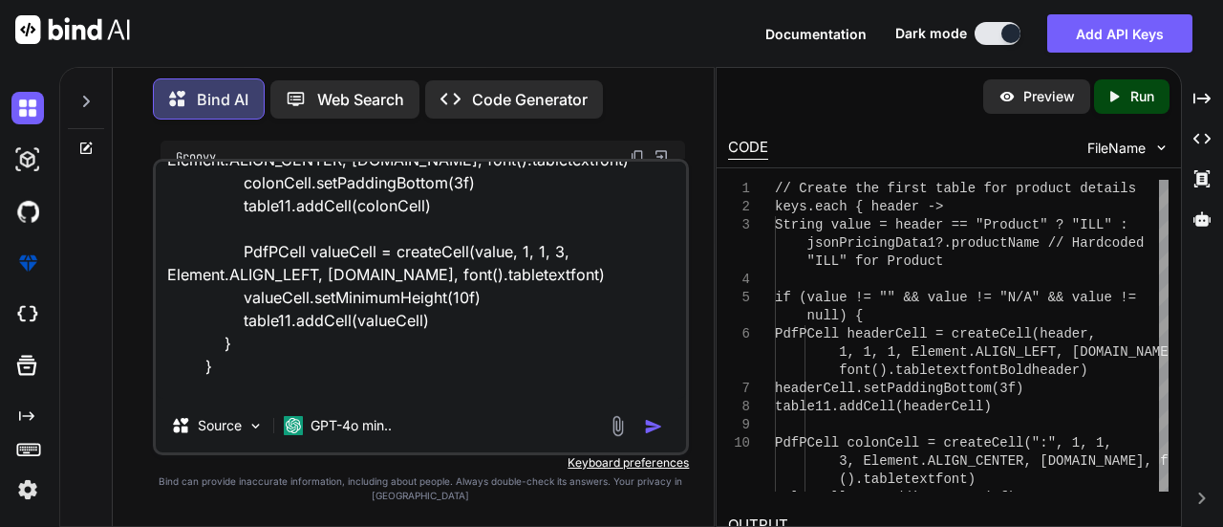
type textarea "x"
type textarea "keys.each { header -> String value = header == "Product" ? "ILL" : jsonPricingD…"
type textarea "x"
type textarea "keys.each { header -> String value = header == "Product" ? "ILL" : jsonPricingD…"
type textarea "x"
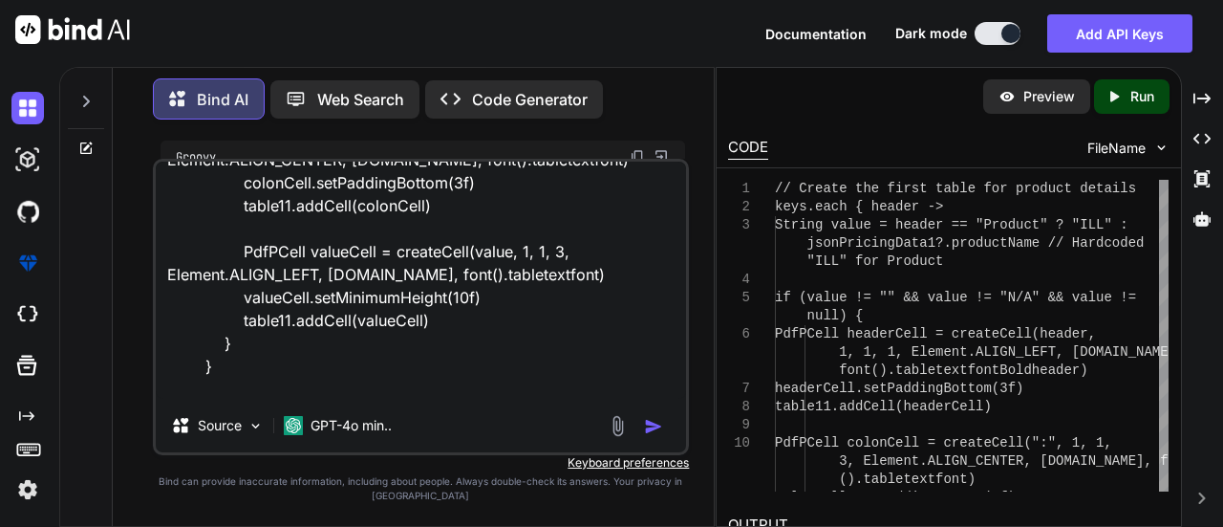
type textarea "keys.each { header -> String value = header == "Product" ? "ILL" : jsonPricingD…"
type textarea "x"
type textarea "keys.each { header -> String value = header == "Product" ? "ILL" : jsonPricingD…"
type textarea "x"
type textarea "keys.each { header -> String value = header == "Product" ? "ILL" : jsonPricingD…"
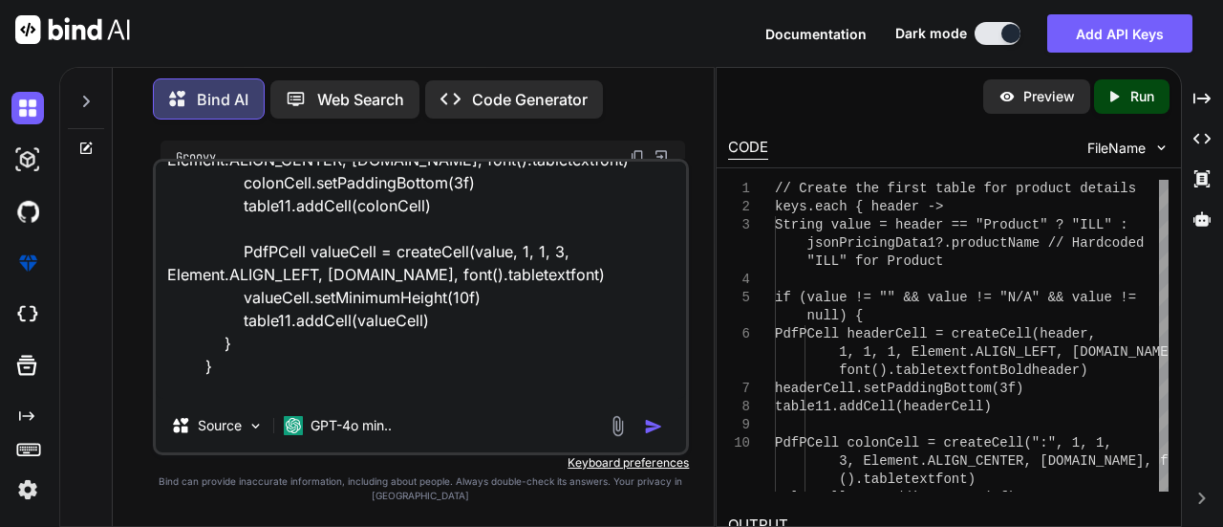
type textarea "x"
type textarea "keys.each { header -> String value = header == "Product" ? "ILL" : jsonPricingD…"
type textarea "x"
type textarea "keys.each { header -> String value = header == "Product" ? "ILL" : jsonPricingD…"
type textarea "x"
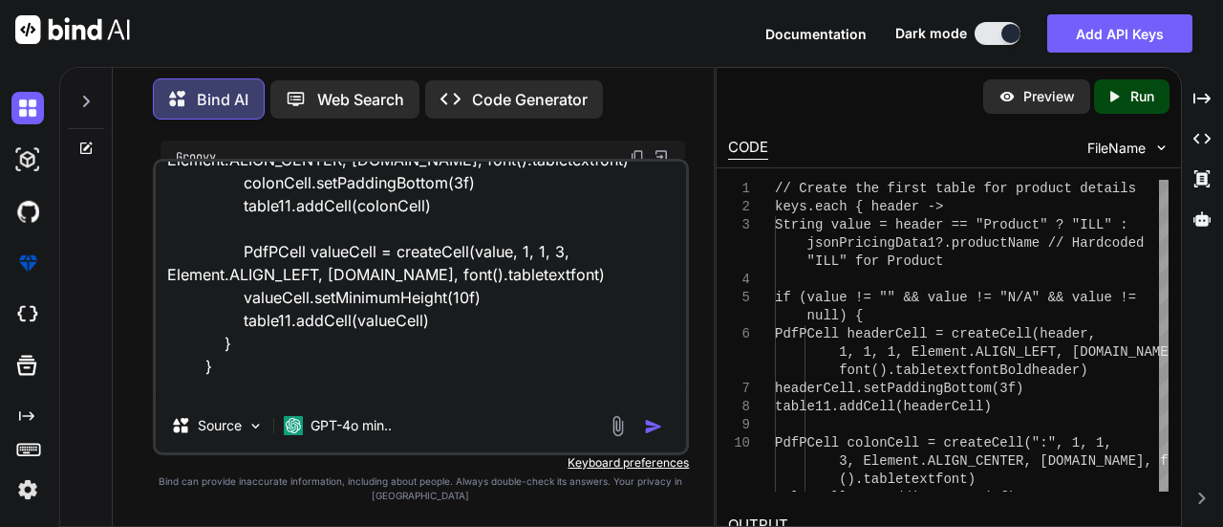
type textarea "keys.each { header -> String value = header == "Product" ? "ILL" : jsonPricingD…"
type textarea "x"
type textarea "keys.each { header -> String value = header == "Product" ? "ILL" : jsonPricingD…"
type textarea "x"
type textarea "keys.each { header -> String value = header == "Product" ? "ILL" : jsonPricingD…"
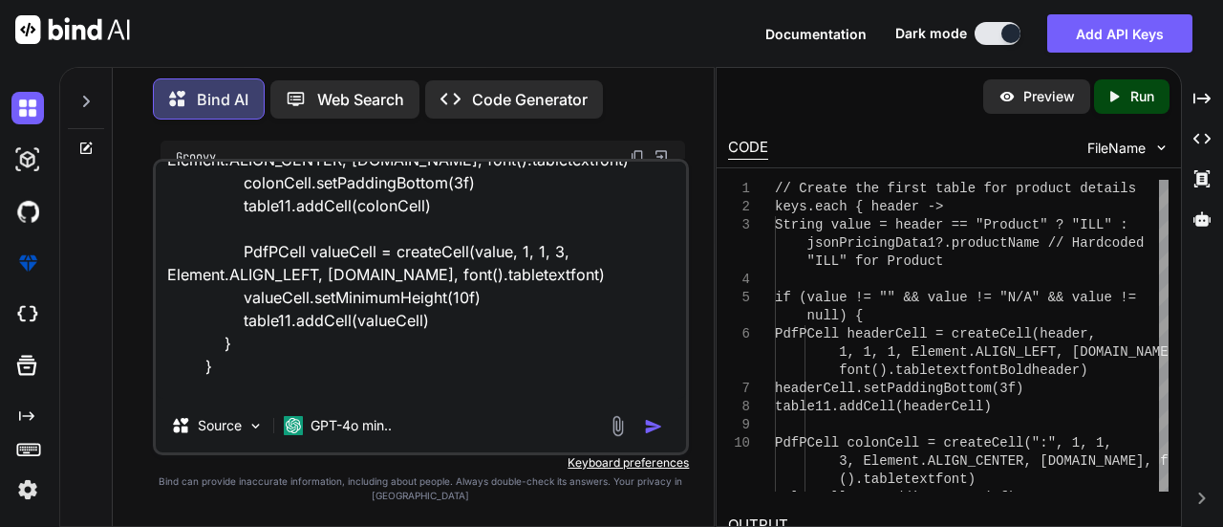
type textarea "x"
type textarea "keys.each { header -> String value = header == "Product" ? "ILL" : jsonPricingD…"
type textarea "x"
type textarea "keys.each { header -> String value = header == "Product" ? "ILL" : jsonPricingD…"
type textarea "x"
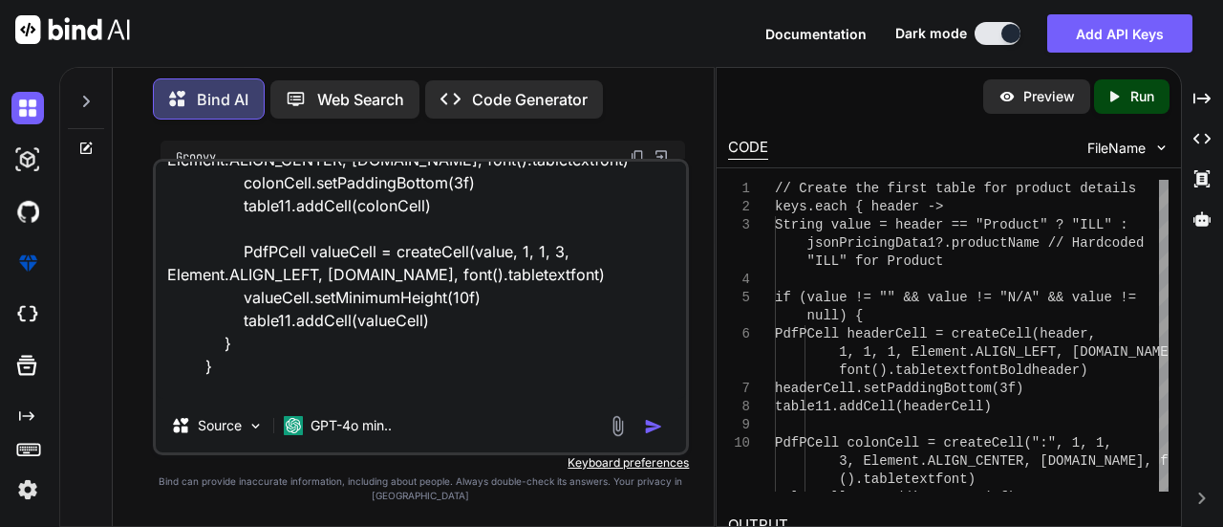
type textarea "keys.each { header -> String value = header == "Product" ? "ILL" : jsonPricingD…"
type textarea "x"
type textarea "keys.each { header -> String value = header == "Product" ? "ILL" : jsonPricingD…"
type textarea "x"
type textarea "keys.each { header -> String value = header == "Product" ? "ILL" : jsonPricingD…"
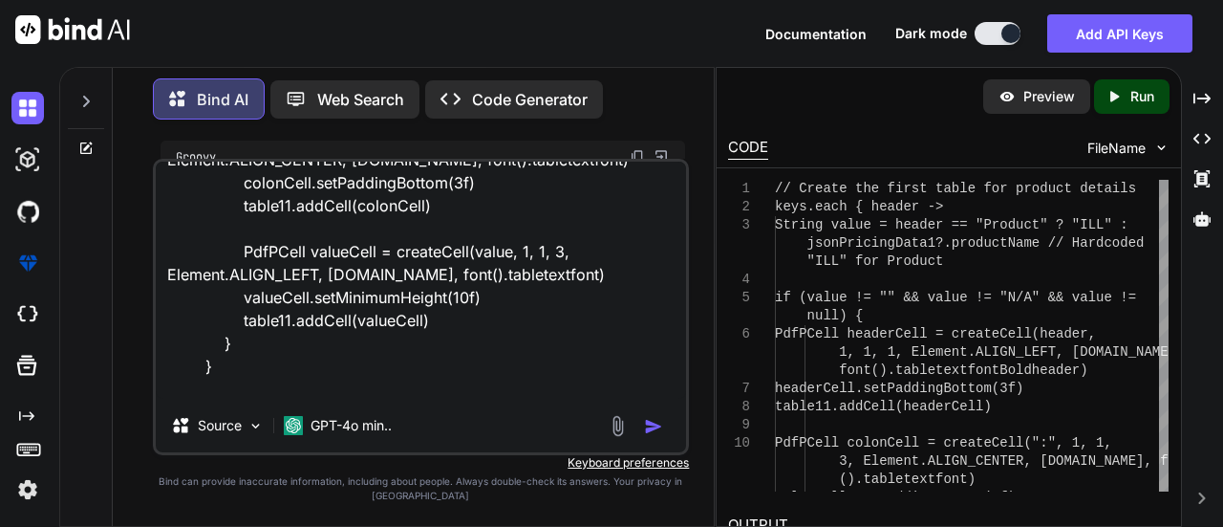
type textarea "x"
type textarea "keys.each { header -> String value = header == "Product" ? "ILL" : jsonPricingD…"
type textarea "x"
type textarea "keys.each { header -> String value = header == "Product" ? "ILL" : jsonPricingD…"
type textarea "x"
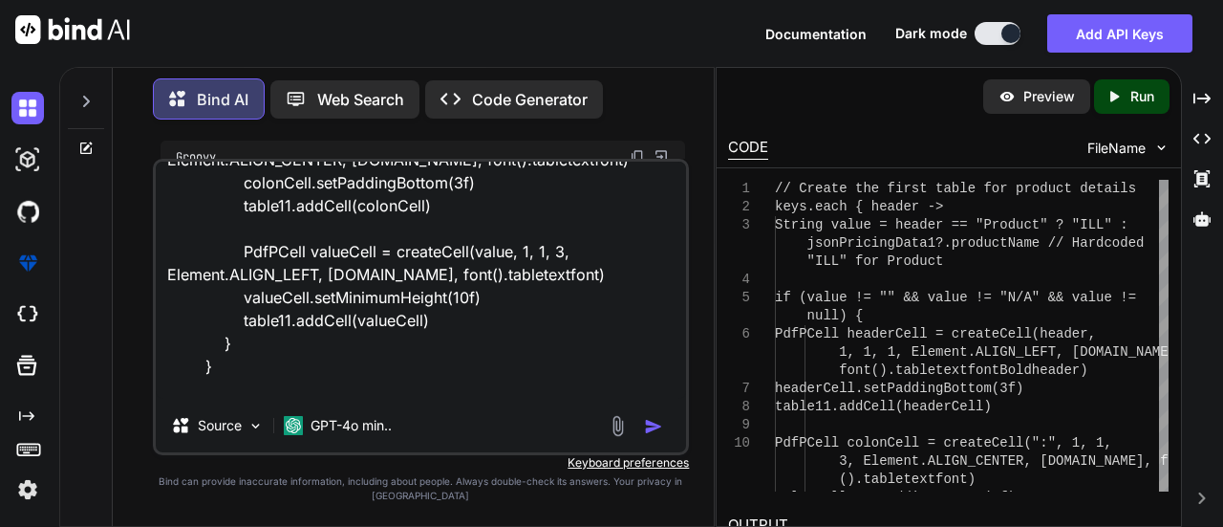
type textarea "keys.each { header -> String value = header == "Product" ? "ILL" : jsonPricingD…"
type textarea "x"
type textarea "keys.each { header -> String value = header == "Product" ? "ILL" : jsonPricingD…"
type textarea "x"
type textarea "keys.each { header -> String value = header == "Product" ? "ILL" : jsonPricingD…"
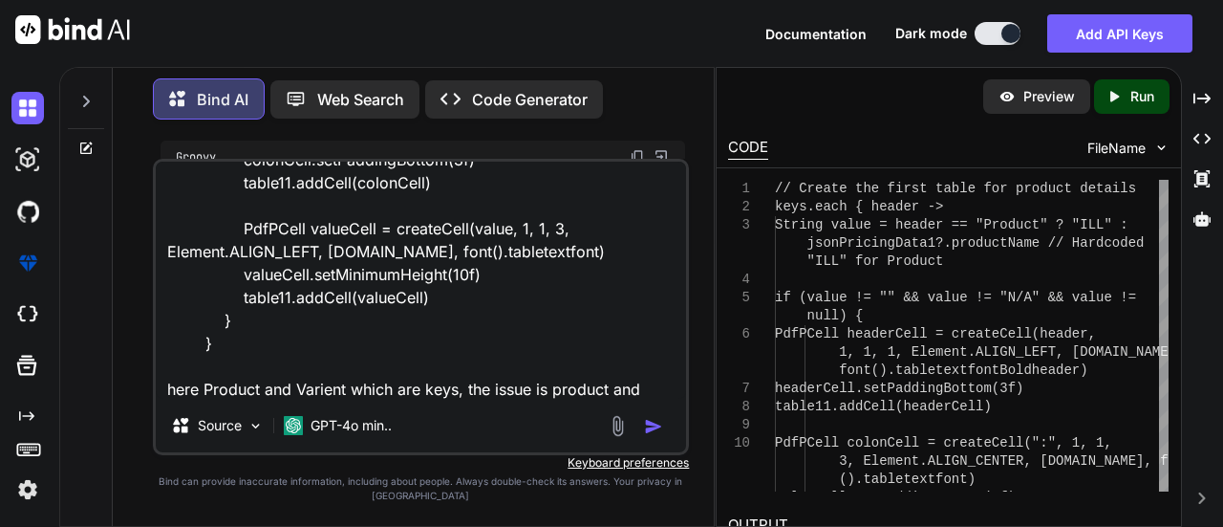
scroll to position [346, 0]
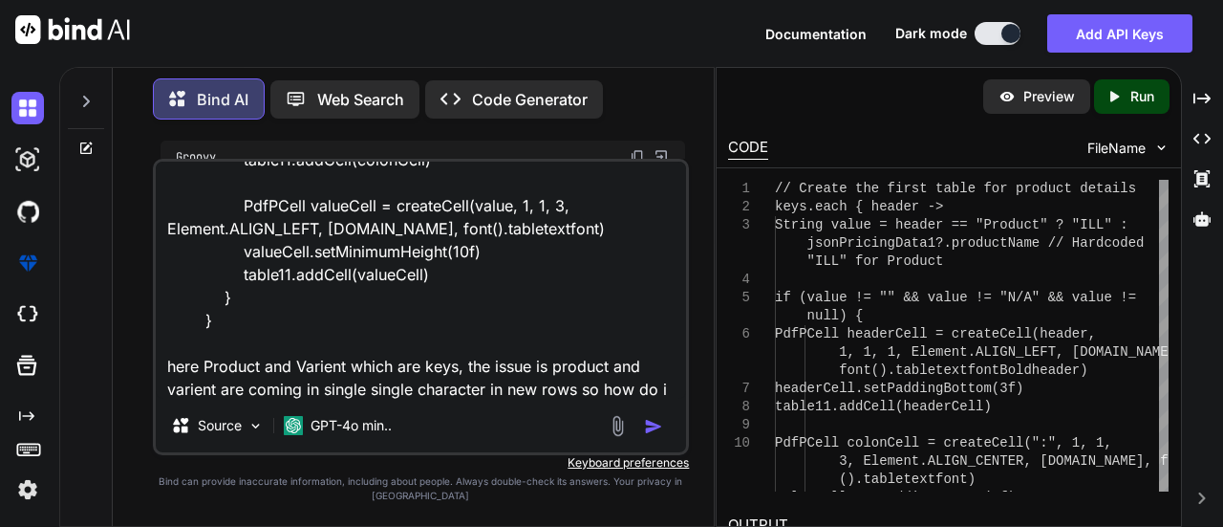
click at [227, 331] on textarea "keys.each { header -> String value = header == "Product" ? "ILL" : jsonPricingD…" at bounding box center [421, 280] width 531 height 237
click at [227, 339] on textarea "keys.each { header -> String value = header == "Product" ? "ILL" : jsonPricingD…" at bounding box center [421, 280] width 531 height 237
click at [228, 381] on textarea "keys.each { header -> String value = header == "Product" ? "ILL" : jsonPricingD…" at bounding box center [421, 280] width 531 height 237
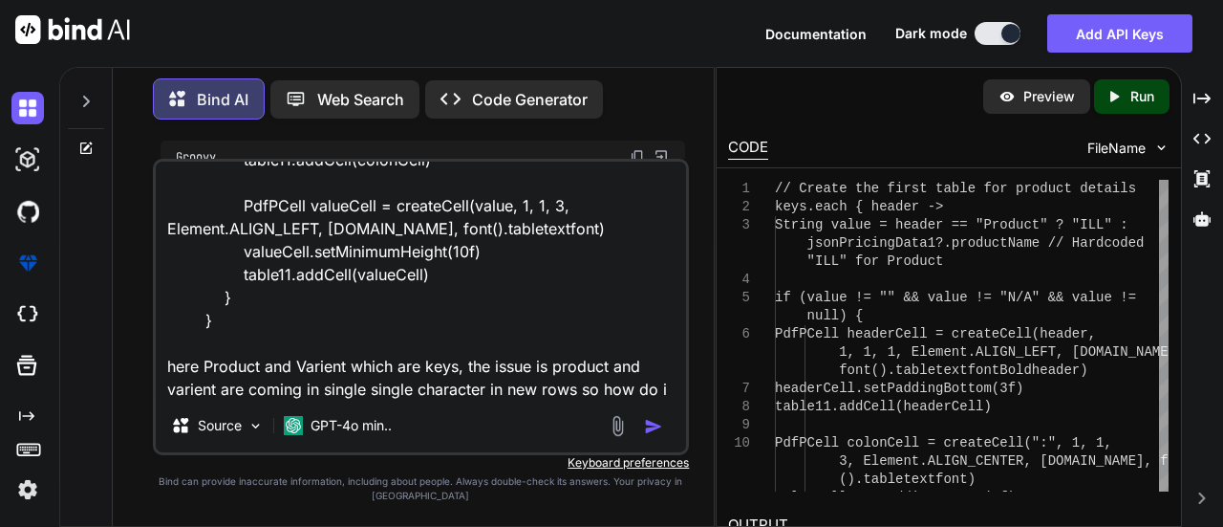
paste textarea "Product"
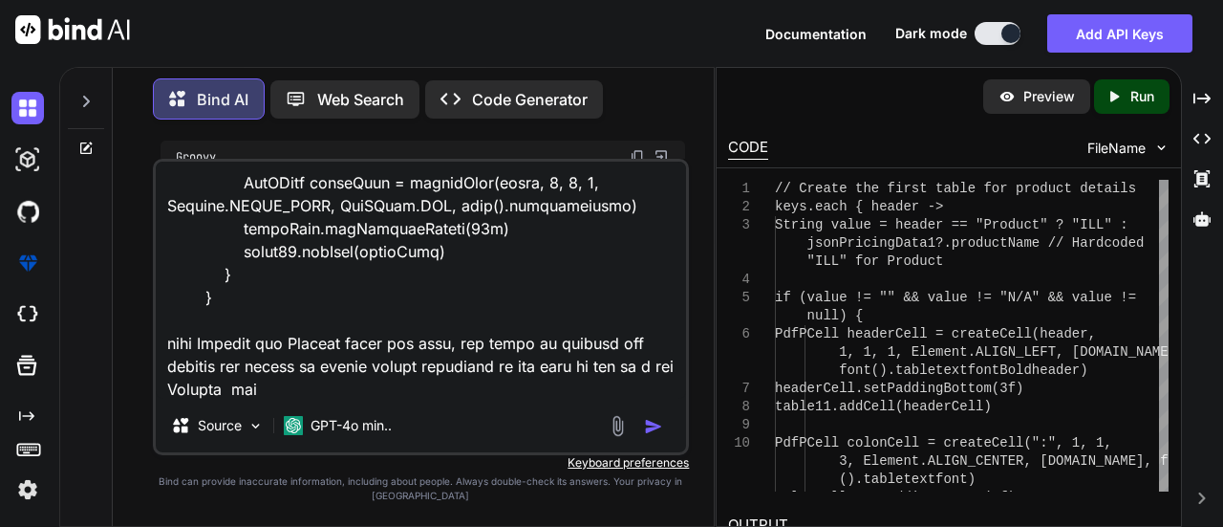
click at [319, 343] on textarea at bounding box center [421, 280] width 531 height 237
click at [335, 394] on textarea at bounding box center [421, 280] width 531 height 237
paste textarea "Varient"
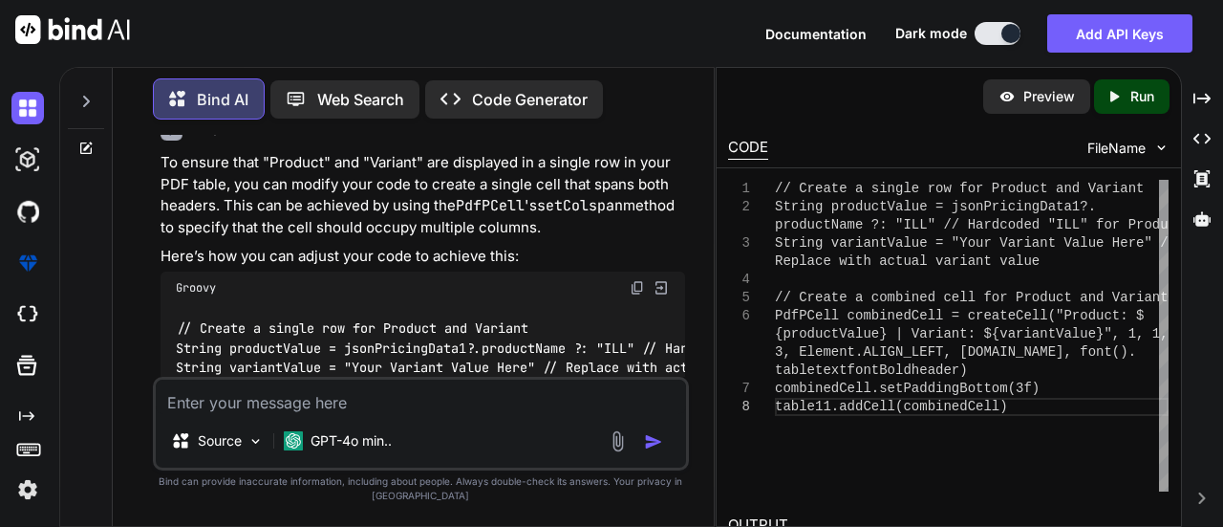
scroll to position [8769, 0]
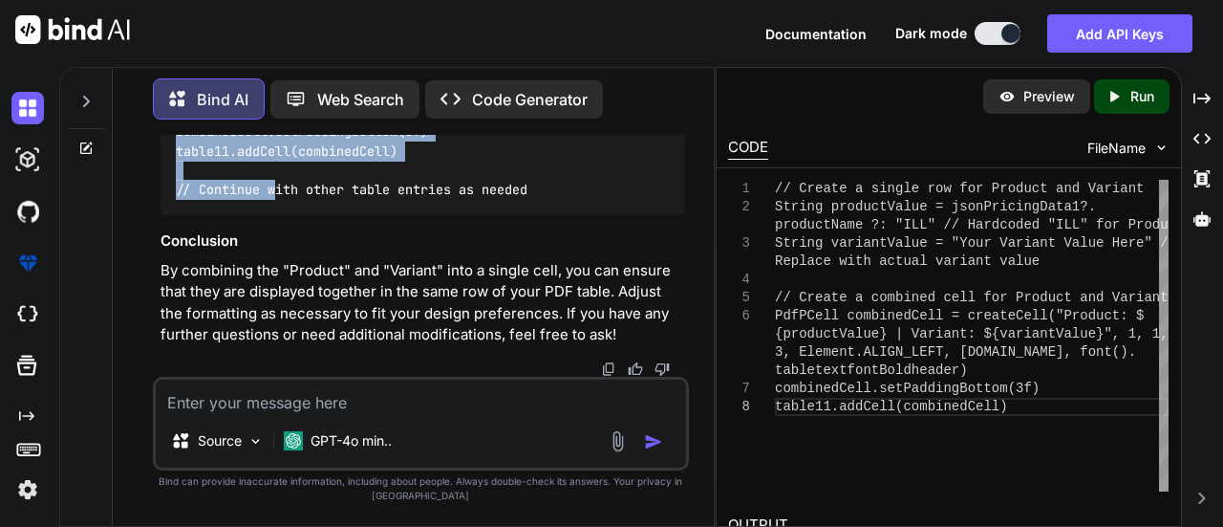
drag, startPoint x: 181, startPoint y: 234, endPoint x: 287, endPoint y: 182, distance: 118.4
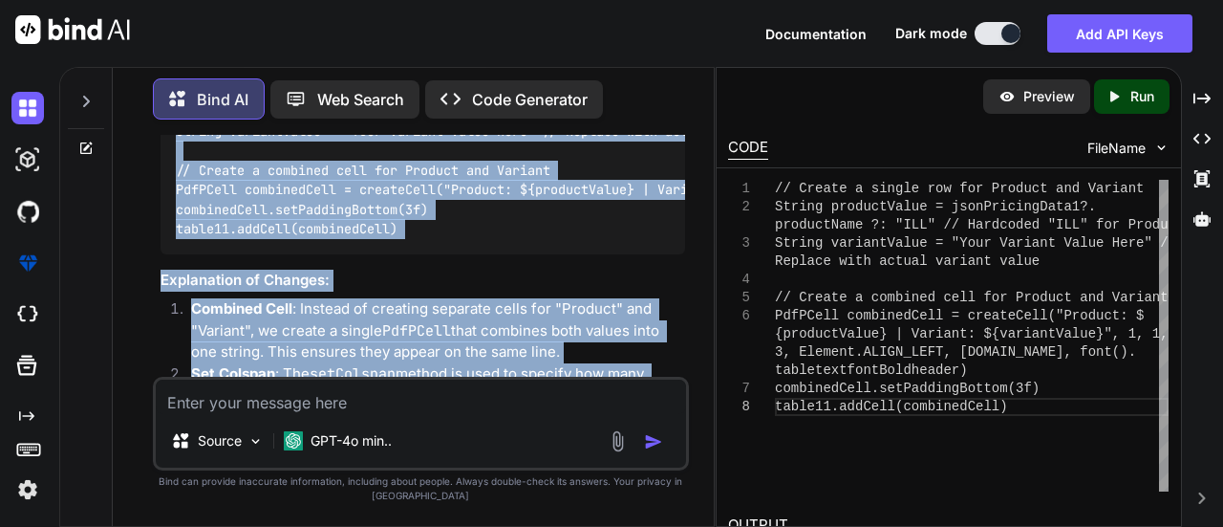
scroll to position [8864, 0]
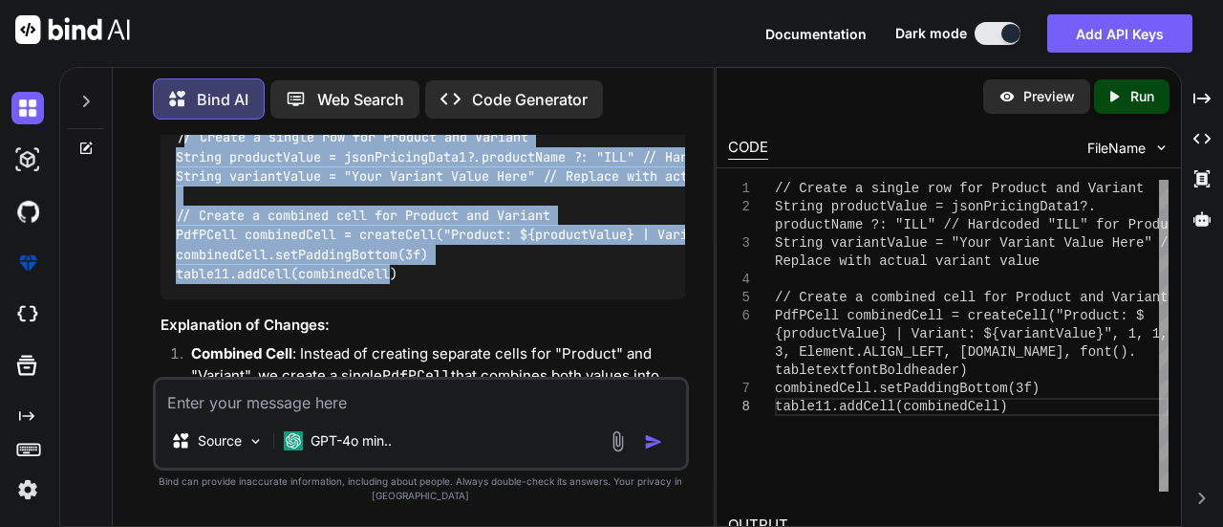
click at [419, 286] on div "// Create a single row for Product and Variant String productValue = jsonPricin…" at bounding box center [424, 206] width 526 height 186
copy code "/ Create a single row for Product and Variant String productValue = jsonPricing…"
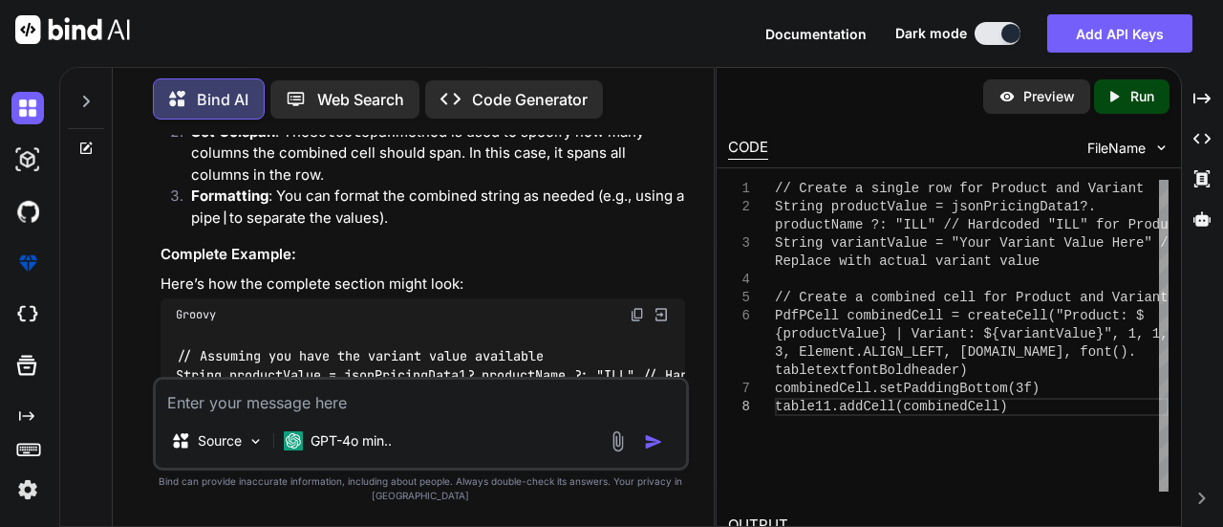
scroll to position [9342, 0]
